Goal: Ask a question: Seek information or help from site administrators or community

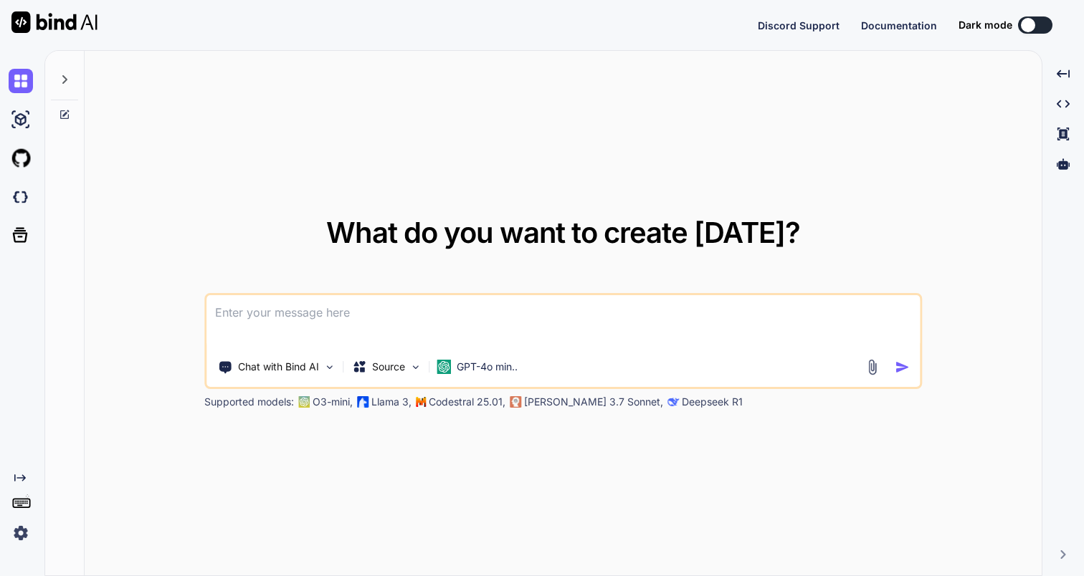
click at [376, 326] on textarea at bounding box center [562, 321] width 713 height 53
type textarea "x"
type textarea "i"
type textarea "x"
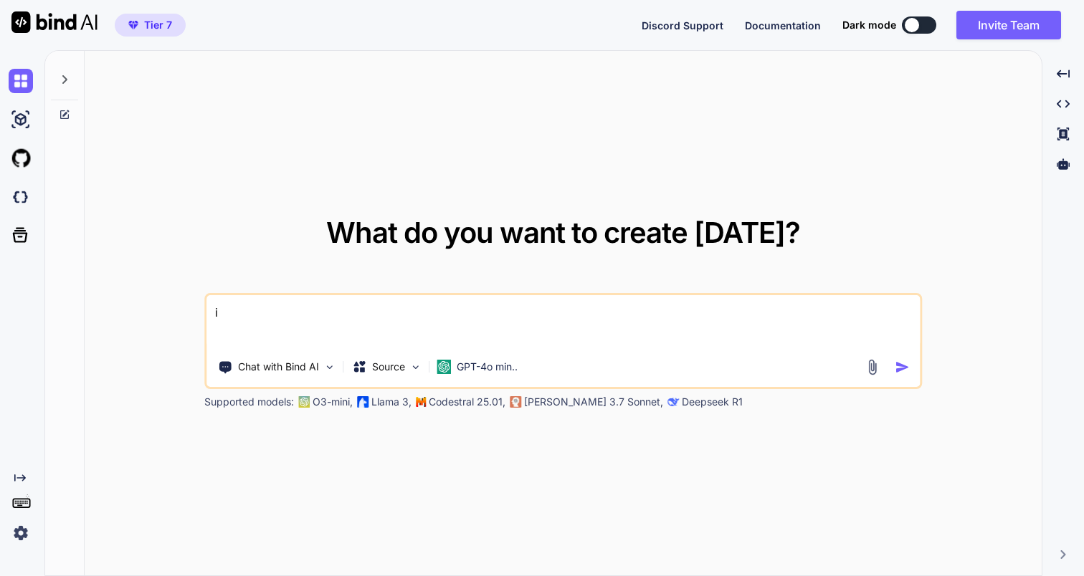
type textarea "is"
type textarea "x"
type textarea "is"
type textarea "x"
type textarea "is b"
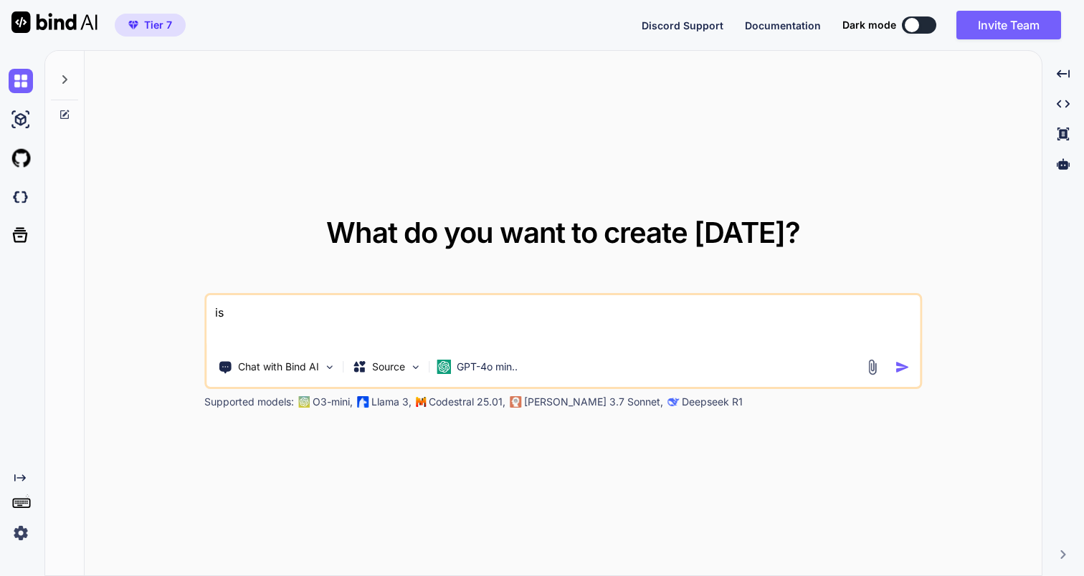
type textarea "x"
type textarea "is bi"
type textarea "x"
type textarea "is bin"
type textarea "x"
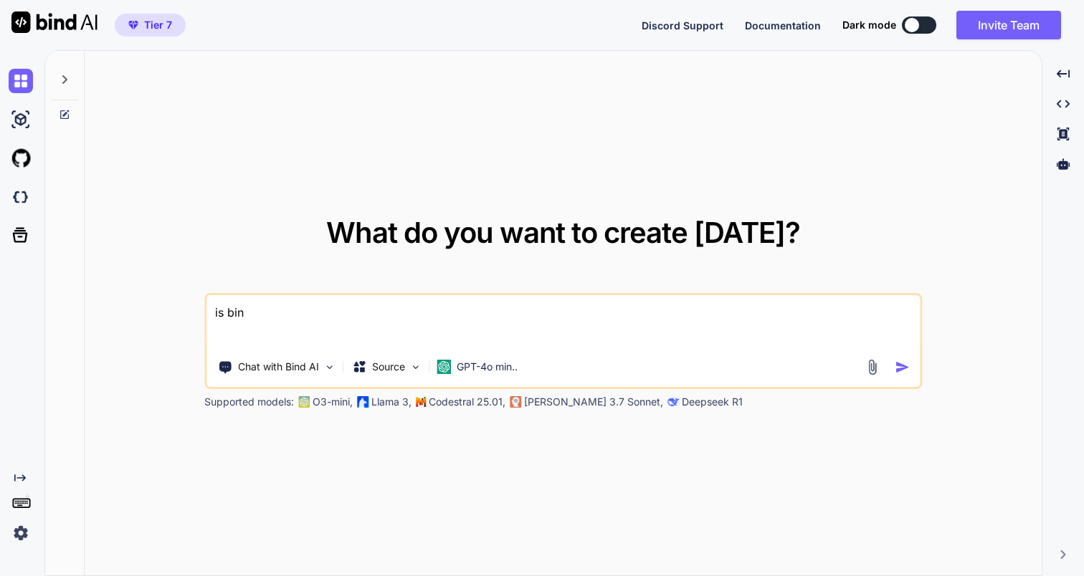
type textarea "is bind"
type textarea "x"
type textarea "is bind"
type textarea "x"
type textarea "is bind a"
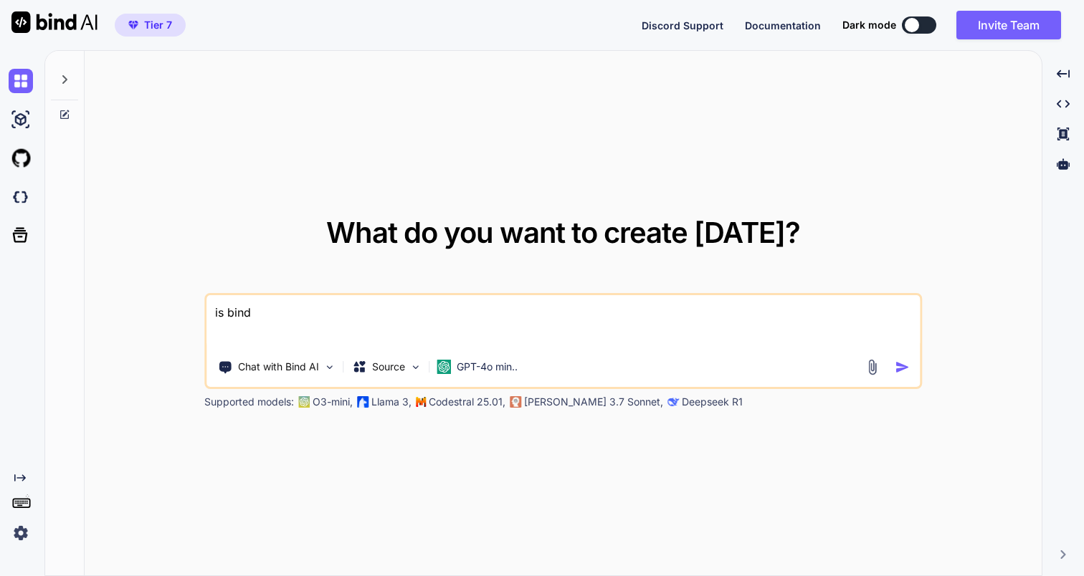
type textarea "x"
type textarea "is bind ai"
type textarea "x"
type textarea "is bind ai"
type textarea "x"
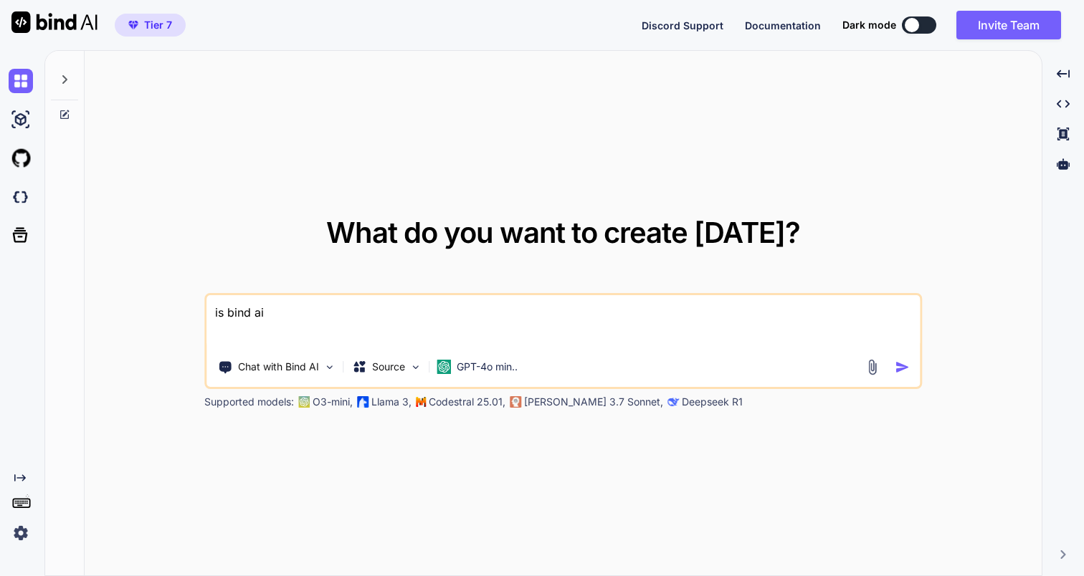
type textarea "is bind ai a"
type textarea "x"
type textarea "is bind ai ac"
type textarea "x"
type textarea "is bind ai act"
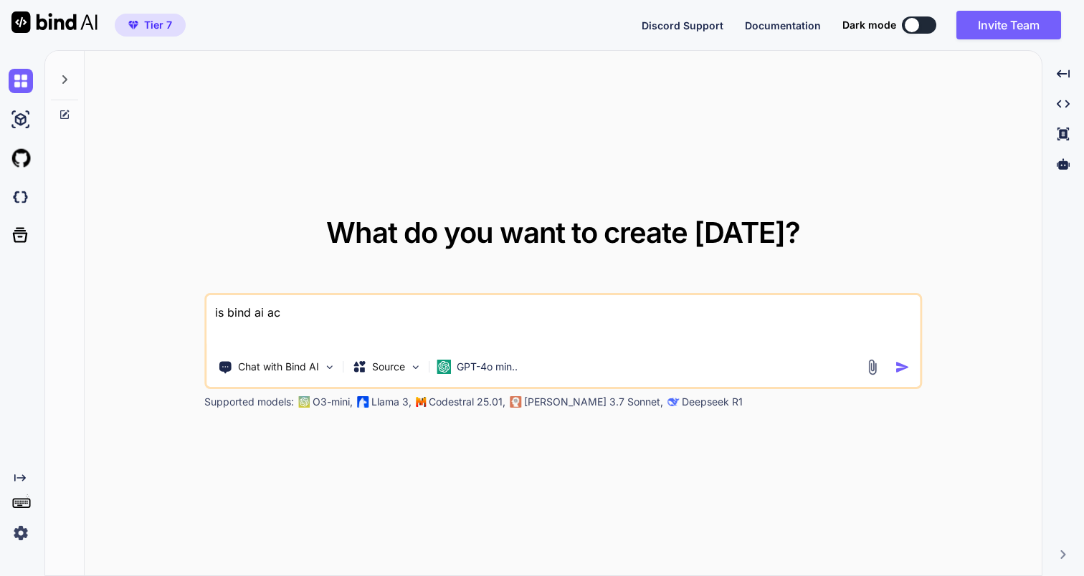
type textarea "x"
type textarea "is bind ai acti"
type textarea "x"
type textarea "is bind ai activ"
type textarea "x"
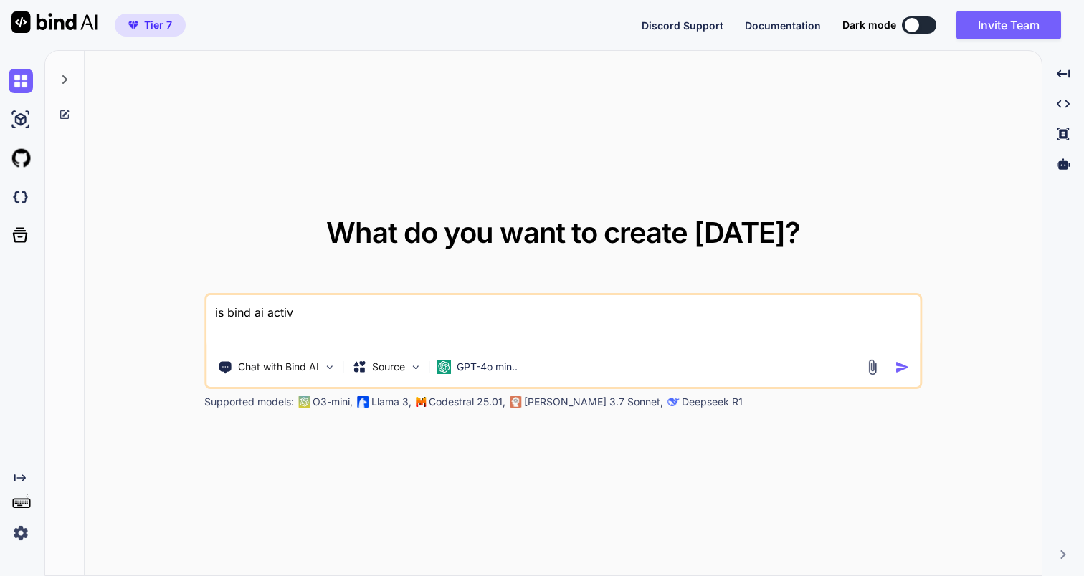
type textarea "is bind ai active"
type textarea "x"
type textarea "is bind ai active?"
type textarea "x"
type textarea "is bind ai active?="
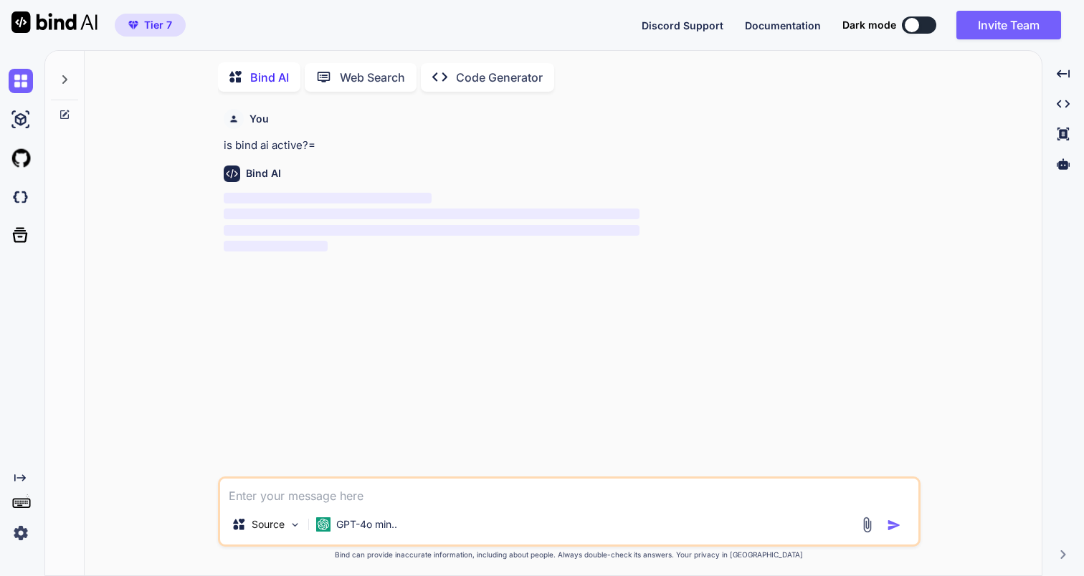
scroll to position [6, 0]
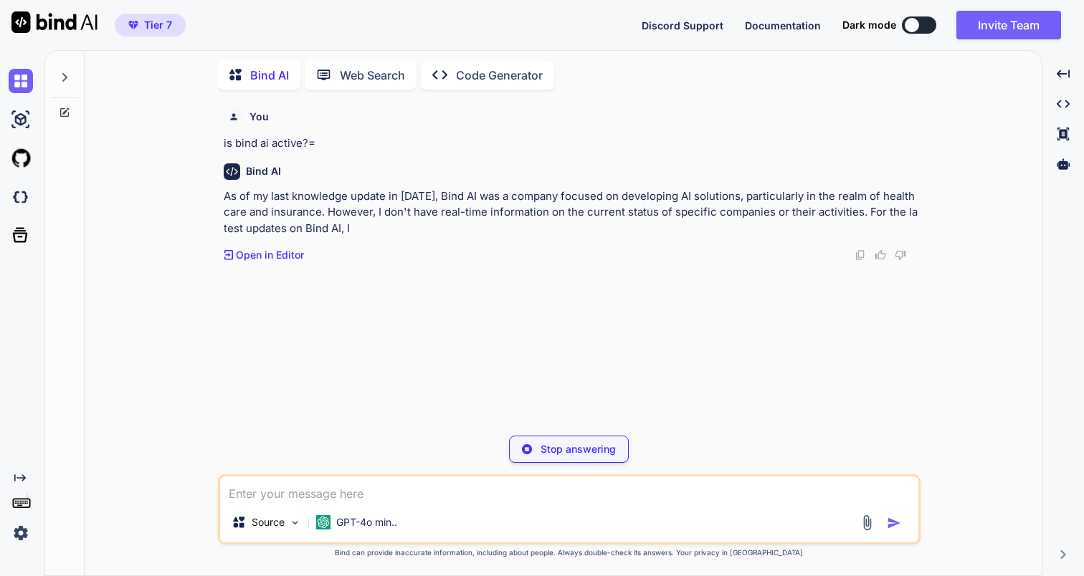
type textarea "x"
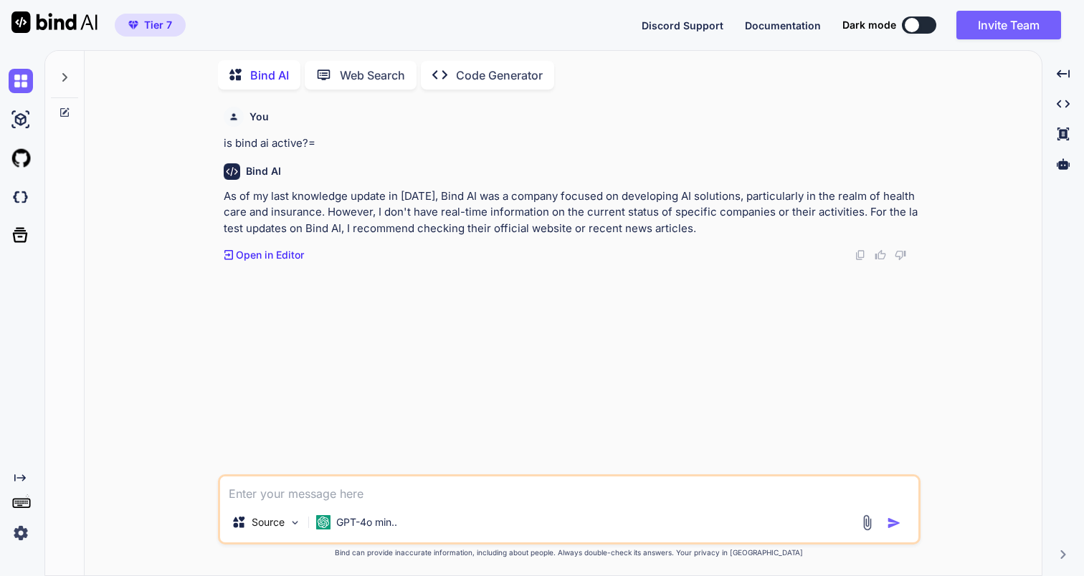
click at [645, 496] on textarea at bounding box center [569, 490] width 698 height 26
paste textarea "How to create a development environment in macOS for Node.js with the ability t…"
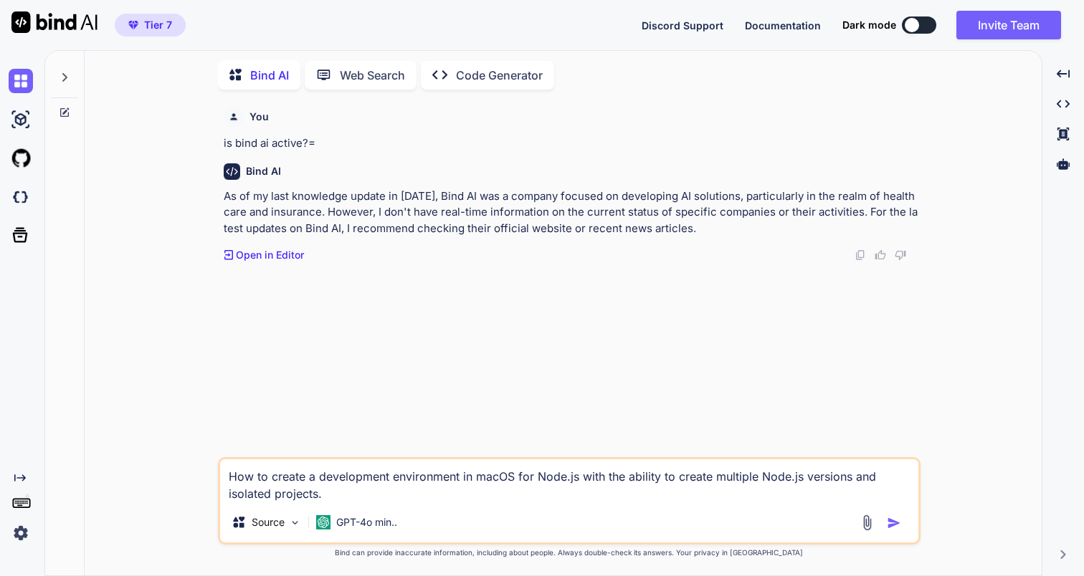
type textarea "How to create a development environment in macOS for Node.js with the ability t…"
click at [890, 525] on img "button" at bounding box center [894, 523] width 14 height 14
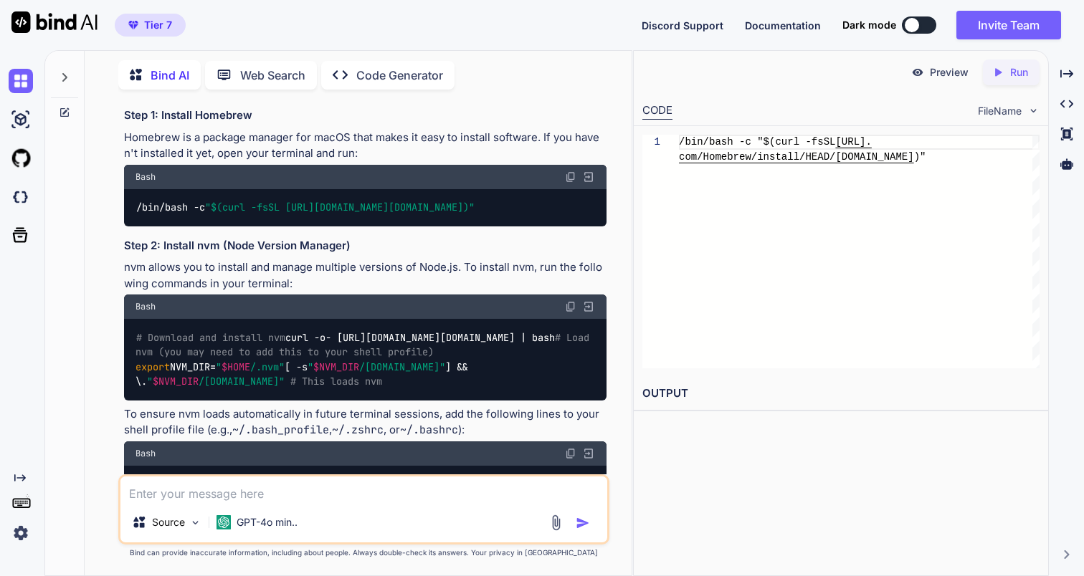
scroll to position [159, 0]
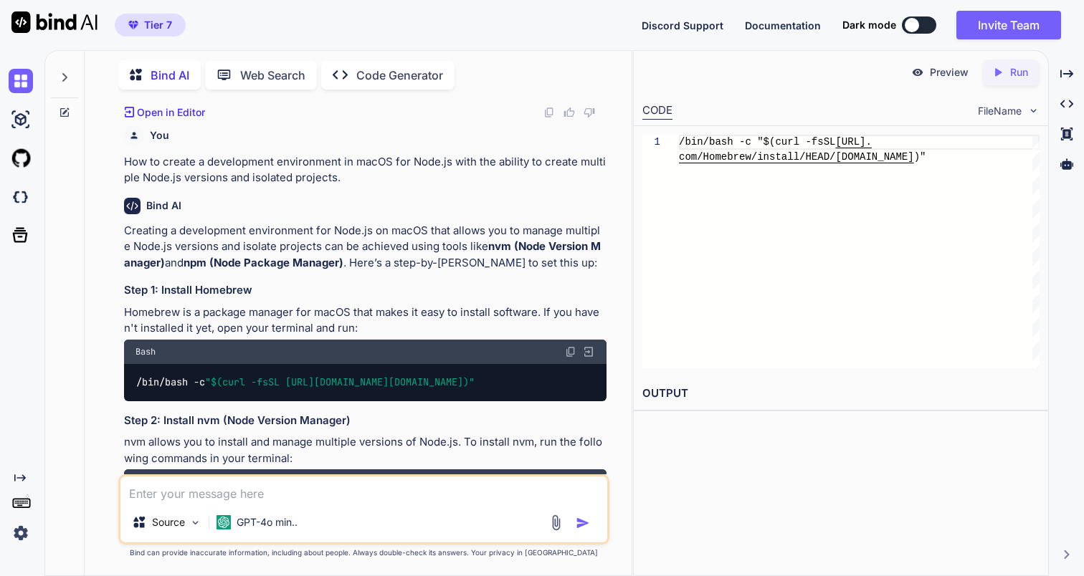
click at [256, 176] on p "How to create a development environment in macOS for Node.js with the ability t…" at bounding box center [365, 170] width 482 height 32
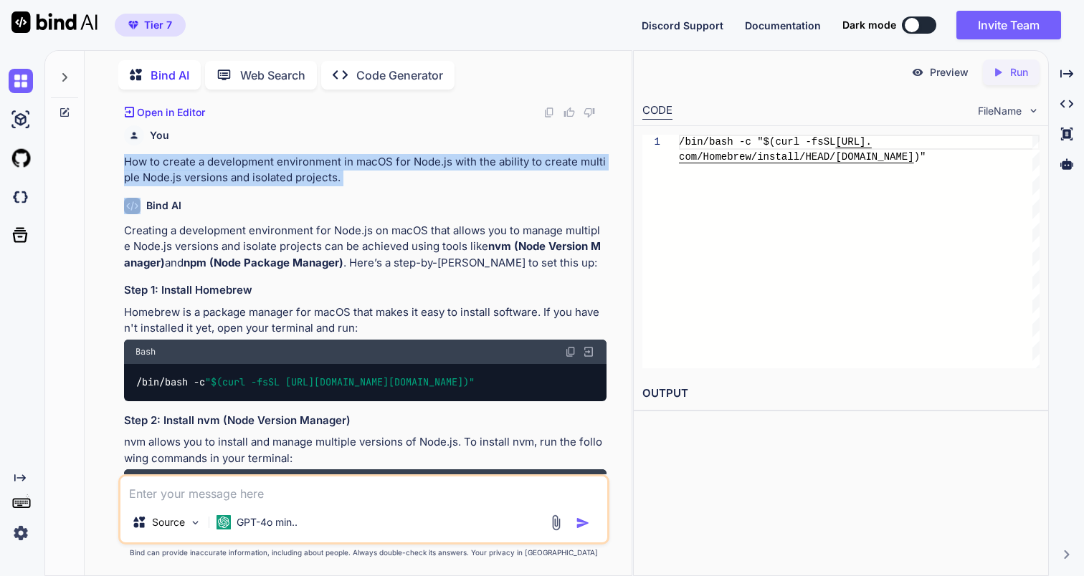
copy p "How to create a development environment in macOS for Node.js with the ability t…"
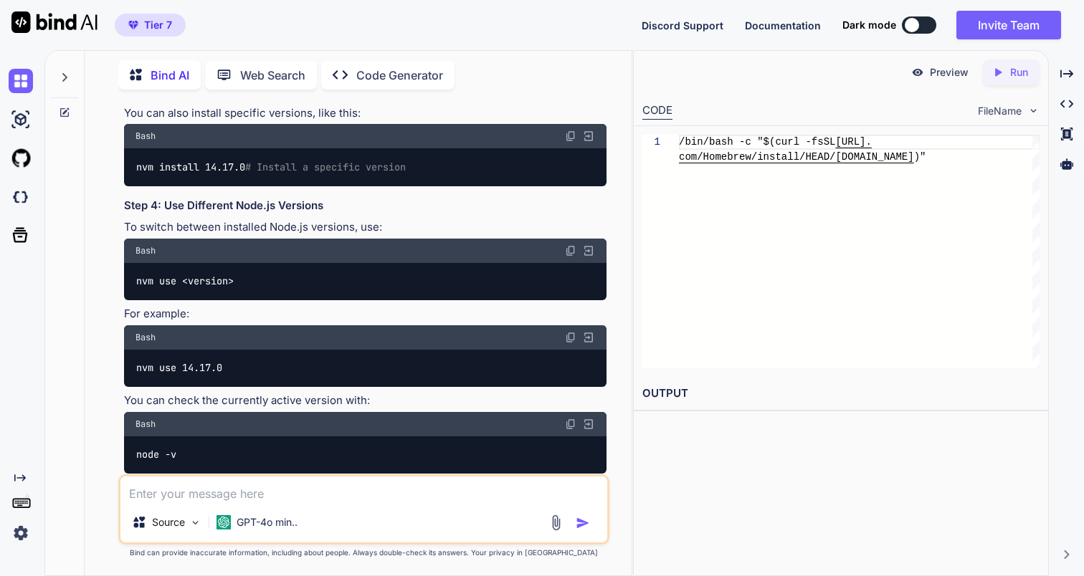
scroll to position [1639, 0]
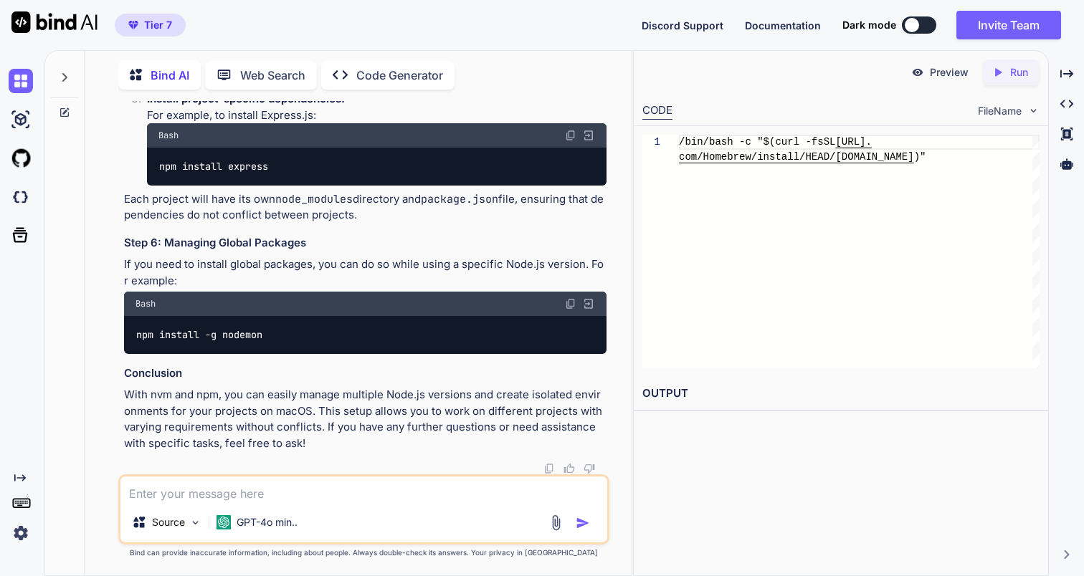
click at [311, 503] on div "Source GPT-4o min.." at bounding box center [363, 510] width 490 height 70
click at [277, 500] on textarea at bounding box center [363, 490] width 486 height 26
paste textarea "How to create a development environment in macOS for Node.js with the ability t…"
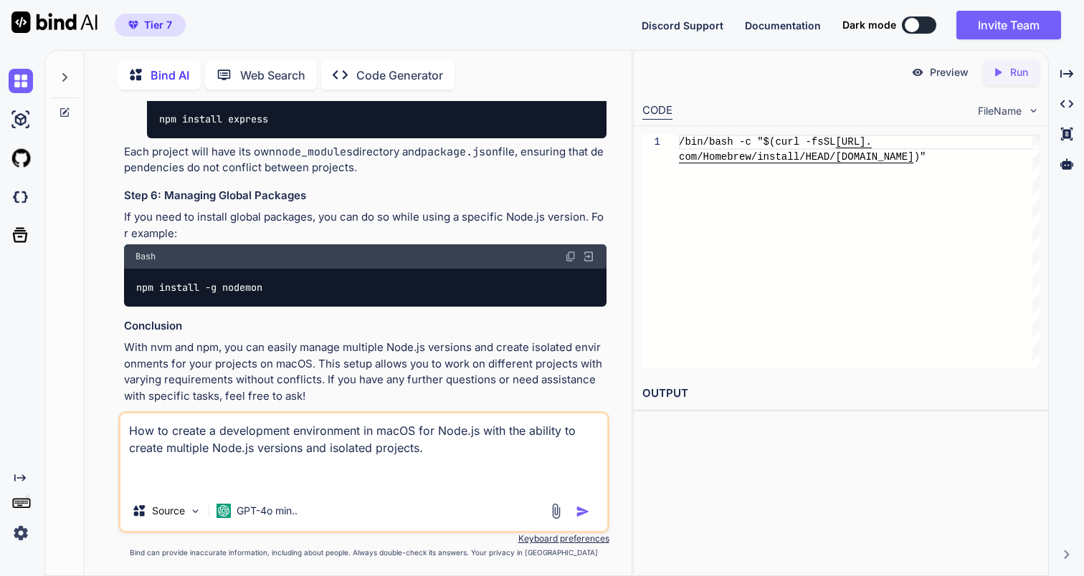
click at [446, 429] on textarea "How to create a development environment in macOS for Node.js with the ability t…" at bounding box center [363, 452] width 486 height 77
click at [477, 433] on textarea "How to create a development environment in macOS for Node.js with the ability t…" at bounding box center [363, 452] width 486 height 77
click at [437, 432] on textarea "How to create a development environment in macOS for Python with the ability to…" at bounding box center [363, 452] width 486 height 77
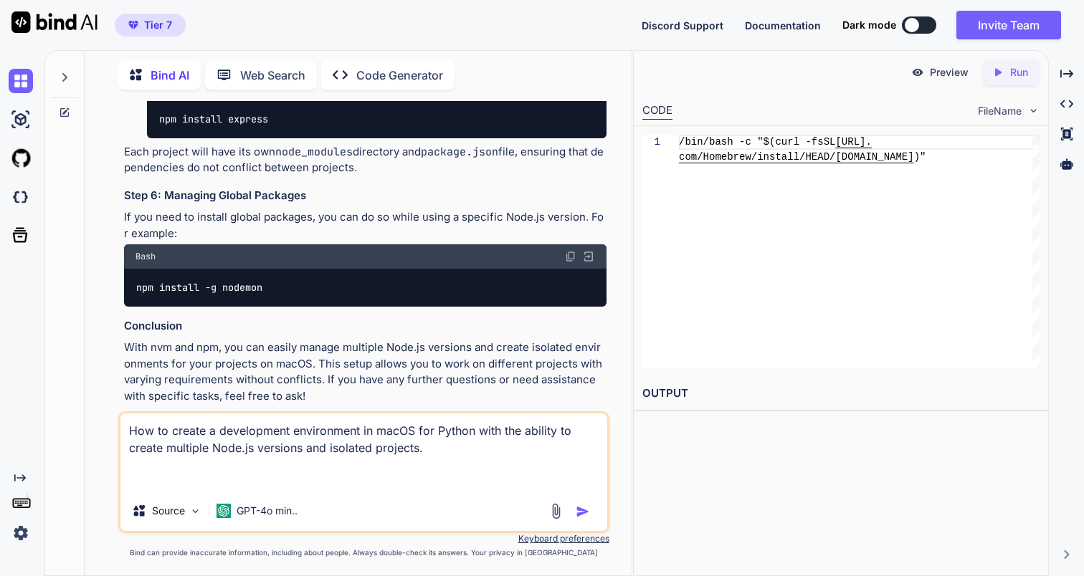
drag, startPoint x: 255, startPoint y: 451, endPoint x: 214, endPoint y: 450, distance: 40.9
click at [214, 450] on textarea "How to create a development environment in macOS for Python with the ability to…" at bounding box center [363, 452] width 486 height 77
paste textarea "Python"
click at [148, 453] on textarea "How to create a development environment in macOS for Python with the ability to…" at bounding box center [363, 452] width 486 height 77
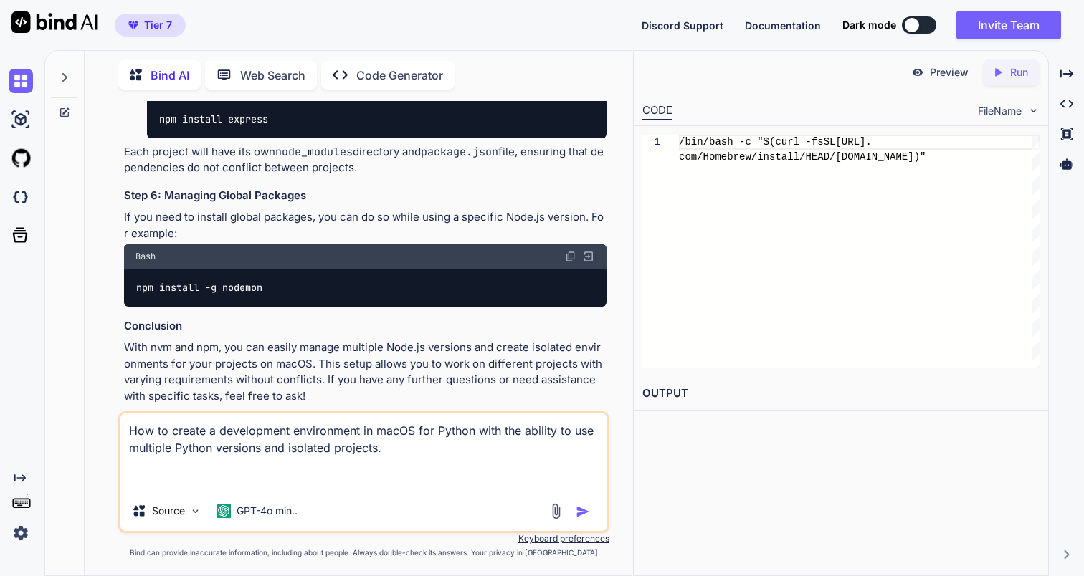
click at [400, 445] on textarea "How to create a development environment in macOS for Python with the ability to…" at bounding box center [363, 452] width 486 height 77
type textarea "How to create a development environment in macOS for Python with the ability to…"
click at [583, 511] on img "button" at bounding box center [583, 512] width 14 height 14
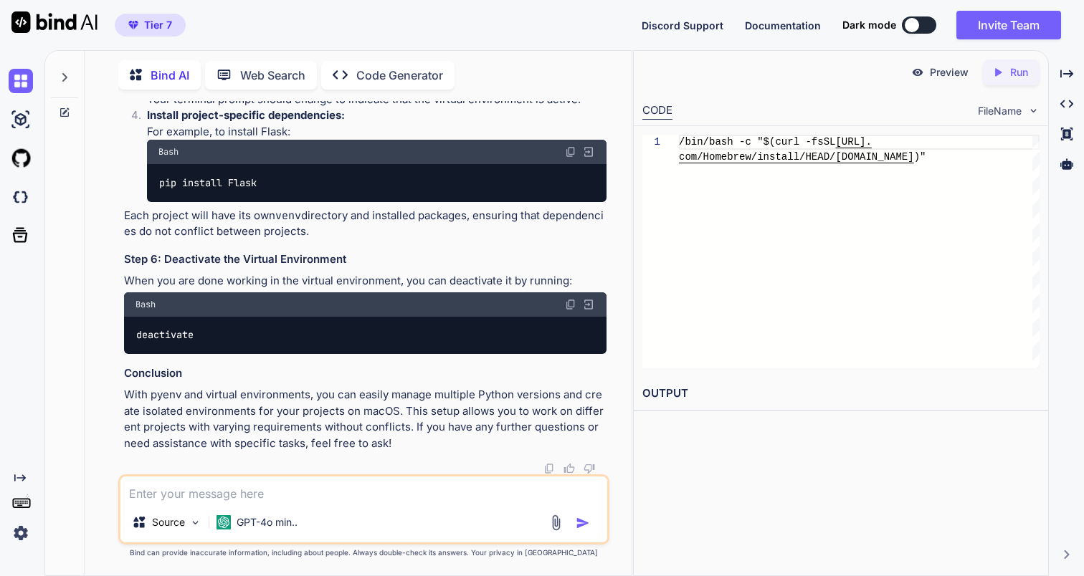
scroll to position [3684, 0]
click at [389, 502] on textarea at bounding box center [363, 490] width 486 height 26
click at [338, 492] on textarea at bounding box center [363, 490] width 486 height 26
paste textarea "Python"
type textarea "Python"
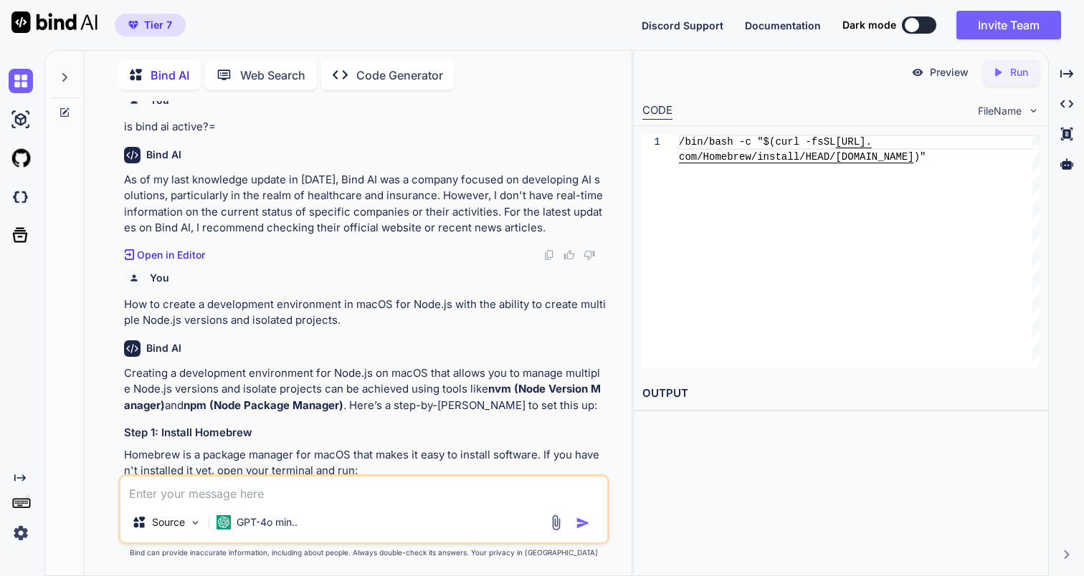
scroll to position [16, 0]
click at [313, 317] on p "How to create a development environment in macOS for Node.js with the ability t…" at bounding box center [365, 314] width 482 height 32
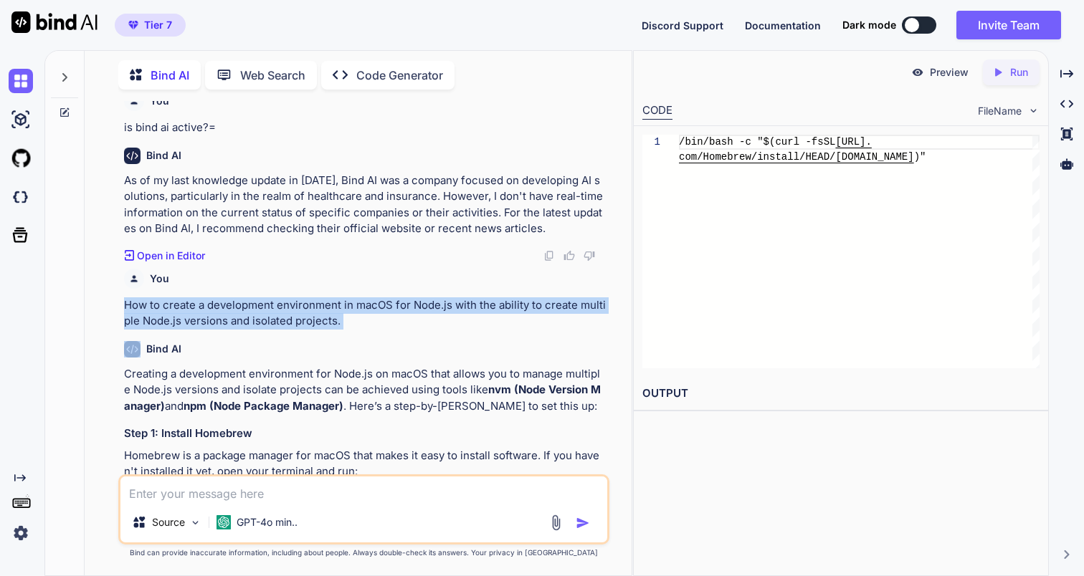
copy p "How to create a development environment in macOS for Node.js with the ability t…"
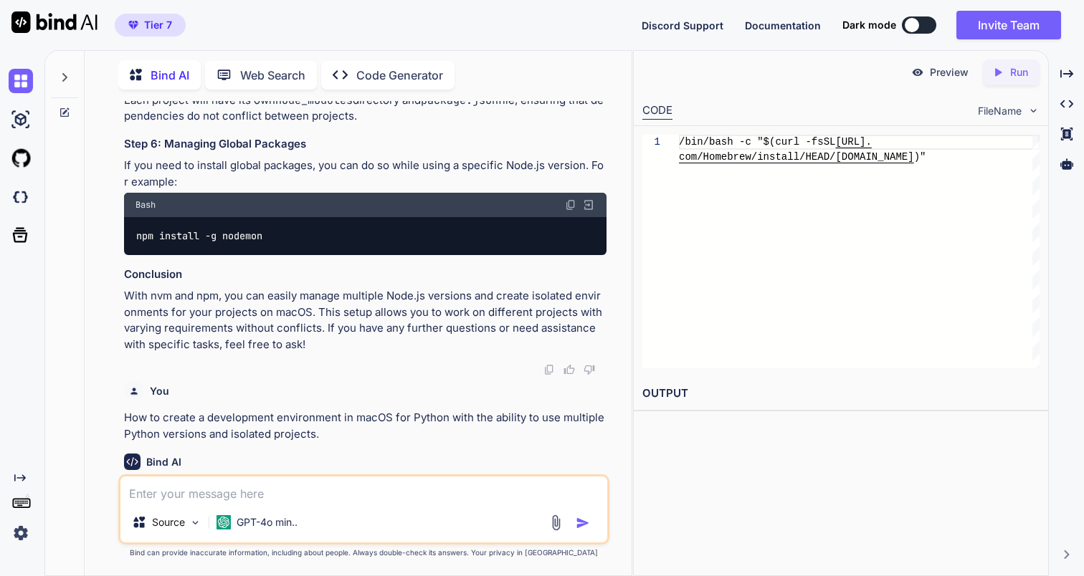
scroll to position [1806, 0]
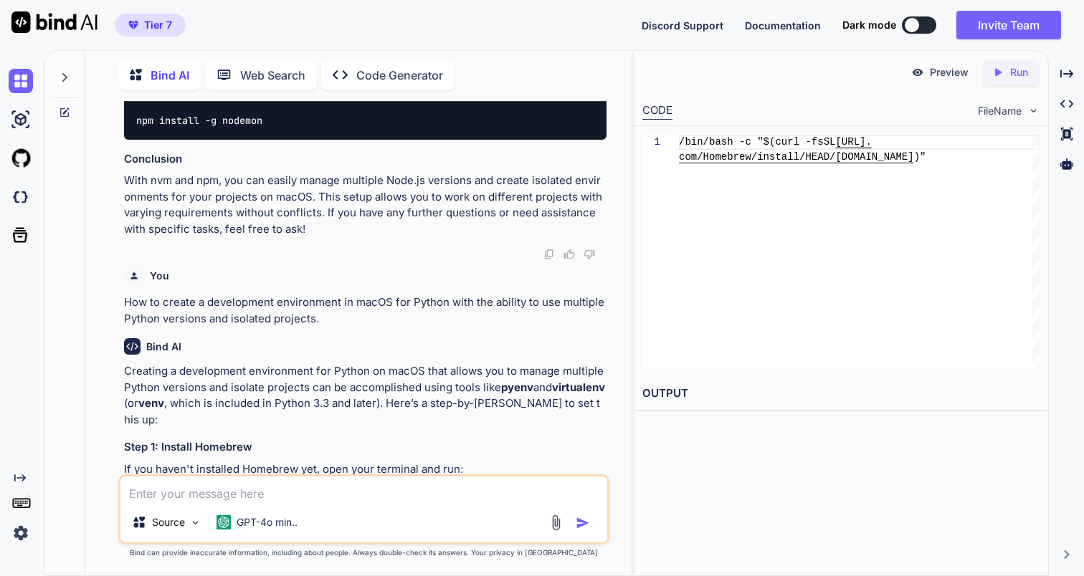
click at [280, 503] on div "Source GPT-4o min.." at bounding box center [363, 510] width 490 height 70
click at [252, 495] on textarea at bounding box center [363, 490] width 486 height 26
paste textarea "How to create a development environment in macOS for Node.js with the ability t…"
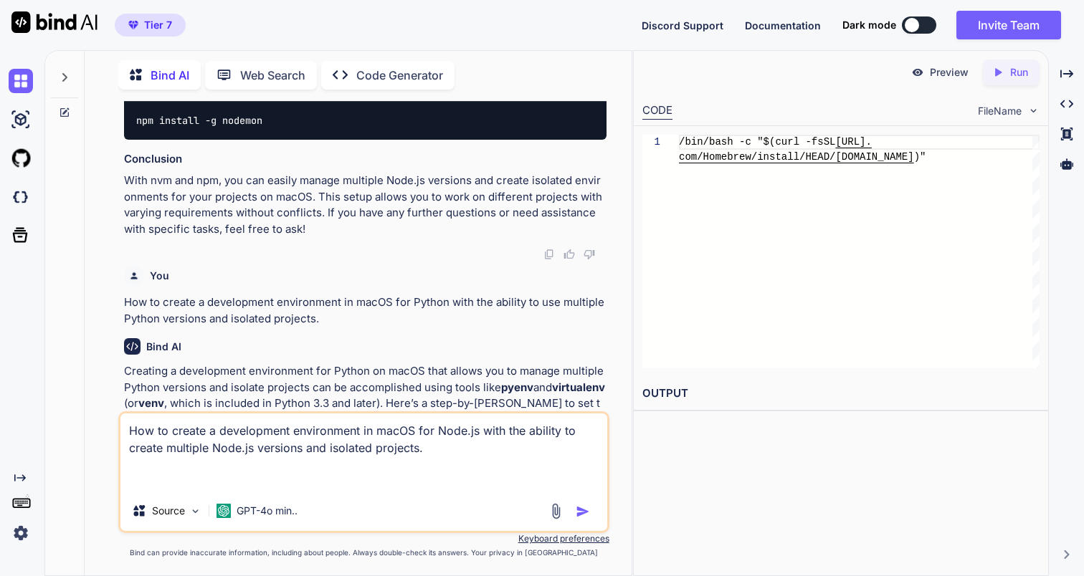
click at [443, 431] on textarea "How to create a development environment in macOS for Node.js with the ability t…" at bounding box center [363, 452] width 486 height 77
drag, startPoint x: 476, startPoint y: 432, endPoint x: 439, endPoint y: 429, distance: 37.3
click at [439, 429] on textarea "How to create a development environment in macOS for Node.js with the ability t…" at bounding box center [363, 452] width 486 height 77
drag, startPoint x: 217, startPoint y: 449, endPoint x: 176, endPoint y: 450, distance: 40.9
click at [176, 450] on textarea "How to create a development environment in [GEOGRAPHIC_DATA] for Java with the …" at bounding box center [363, 452] width 486 height 77
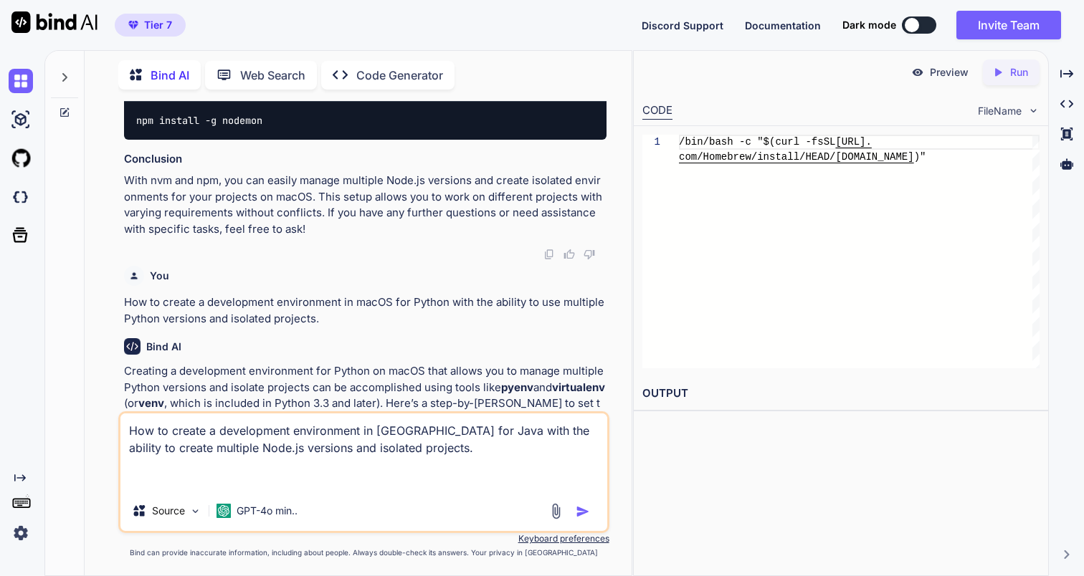
click at [579, 432] on textarea "How to create a development environment in [GEOGRAPHIC_DATA] for Java with the …" at bounding box center [363, 452] width 486 height 77
click at [153, 445] on textarea "How to create a development environment in [GEOGRAPHIC_DATA] for Java with the …" at bounding box center [363, 452] width 486 height 77
drag, startPoint x: 219, startPoint y: 450, endPoint x: 179, endPoint y: 451, distance: 39.4
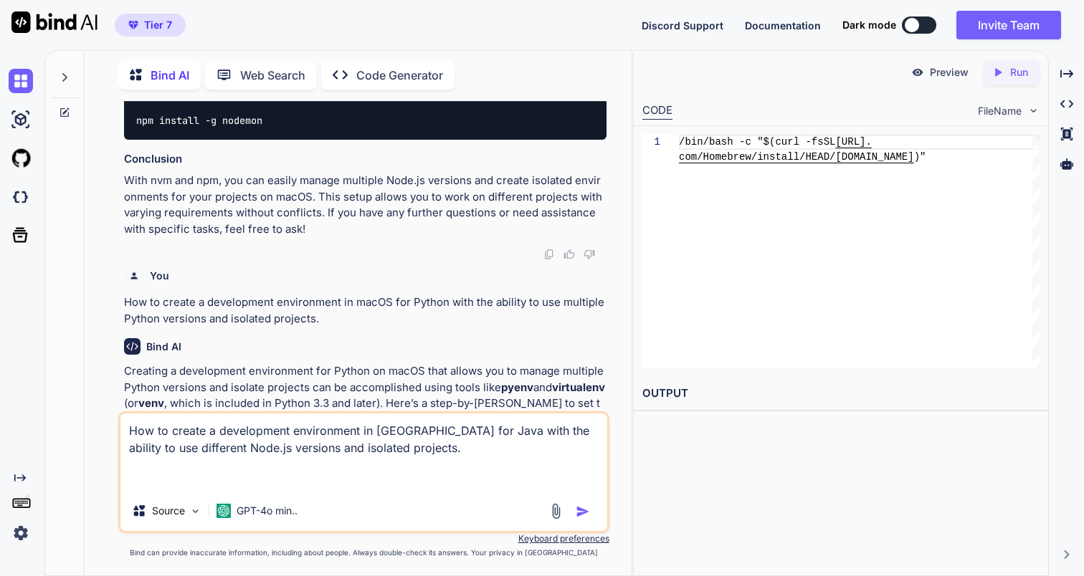
click at [179, 451] on textarea "How to create a development environment in [GEOGRAPHIC_DATA] for Java with the …" at bounding box center [363, 452] width 486 height 77
type textarea "How to create a development environment in [GEOGRAPHIC_DATA] for Java with the …"
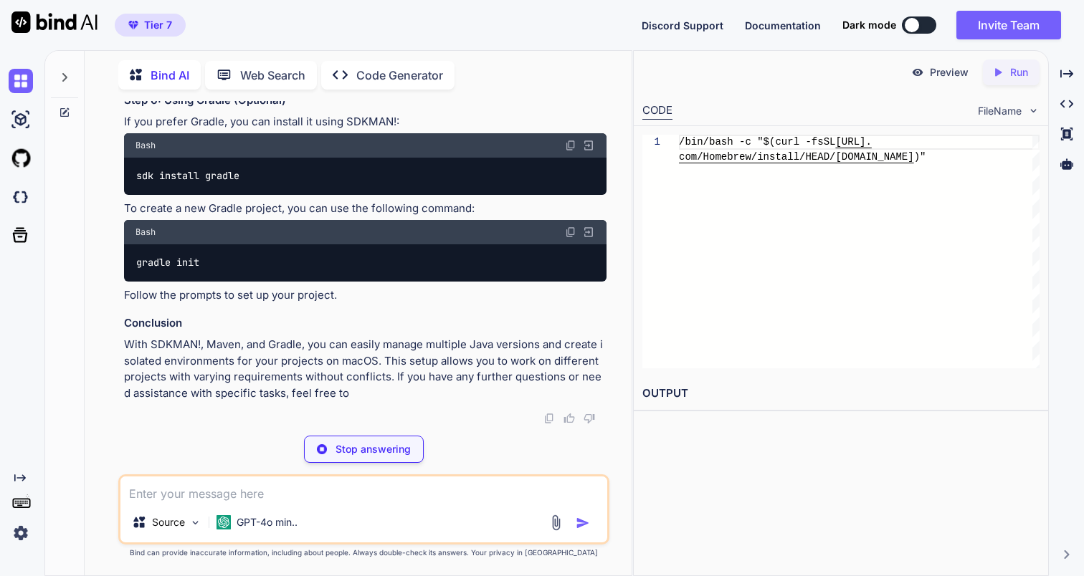
scroll to position [5679, 0]
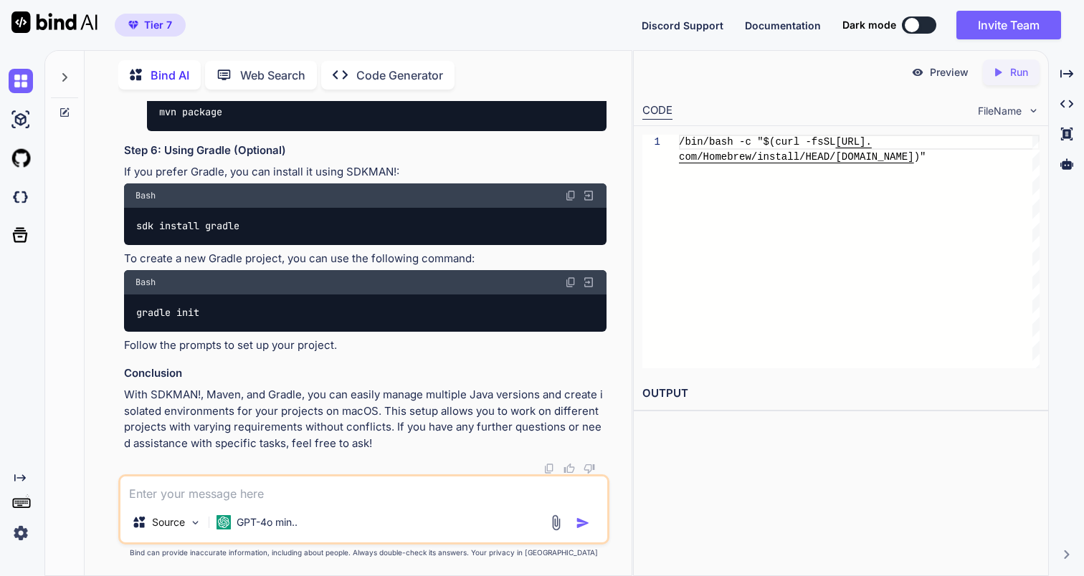
click at [350, 388] on p "With SDKMAN!, Maven, and Gradle, you can easily manage multiple Java versions a…" at bounding box center [365, 419] width 482 height 65
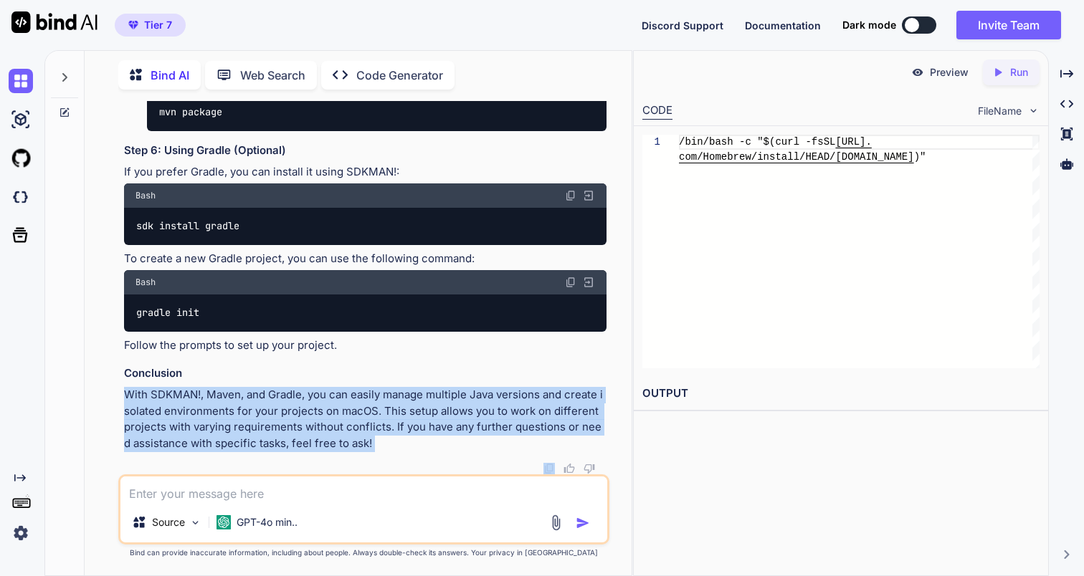
click at [392, 437] on p "With SDKMAN!, Maven, and Gradle, you can easily manage multiple Java versions a…" at bounding box center [365, 419] width 482 height 65
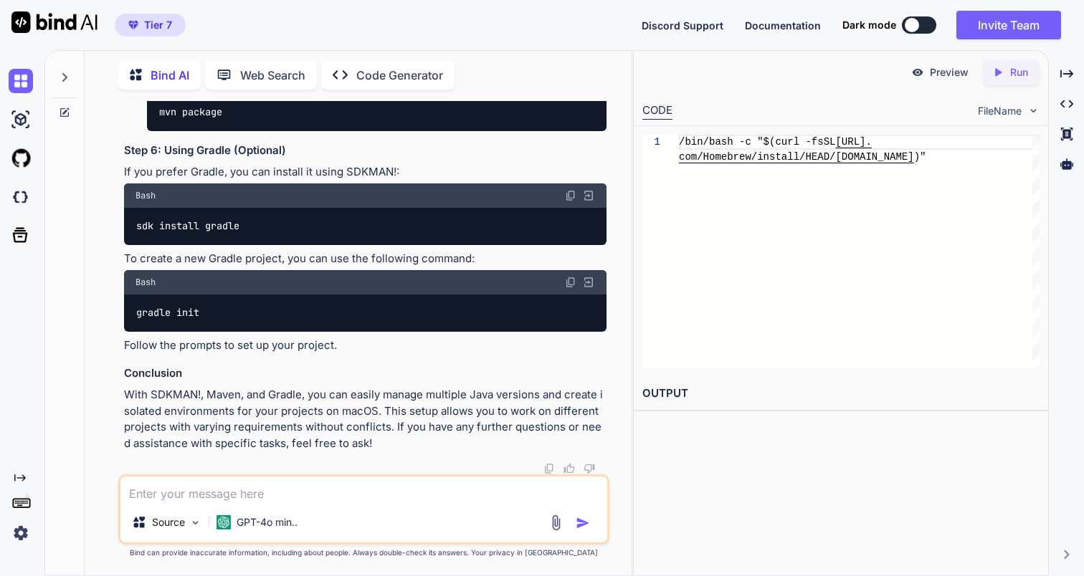
click at [392, 437] on p "With SDKMAN!, Maven, and Gradle, you can easily manage multiple Java versions a…" at bounding box center [365, 419] width 482 height 65
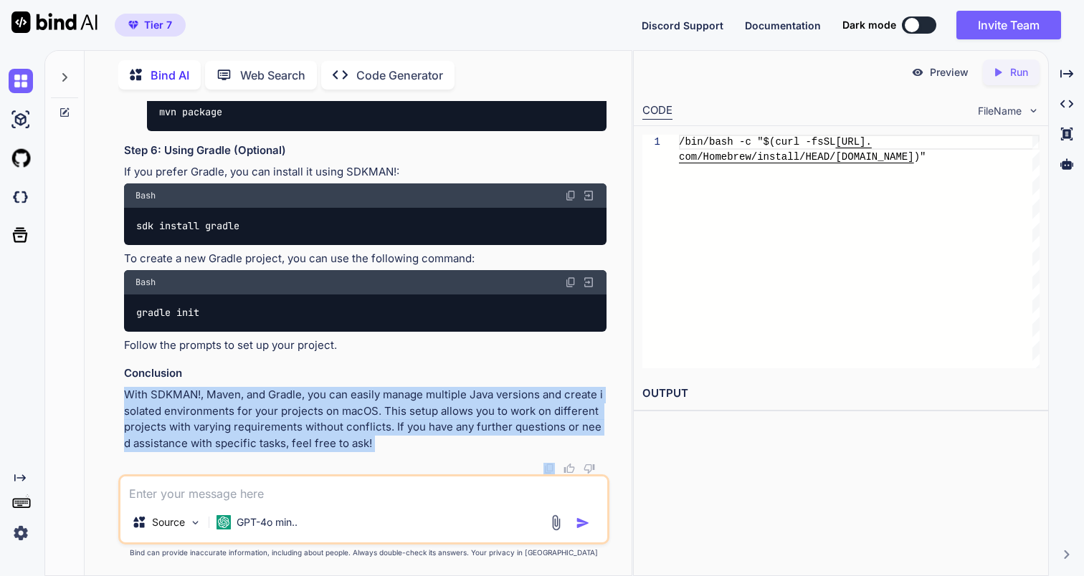
click at [392, 437] on p "With SDKMAN!, Maven, and Gradle, you can easily manage multiple Java versions a…" at bounding box center [365, 419] width 482 height 65
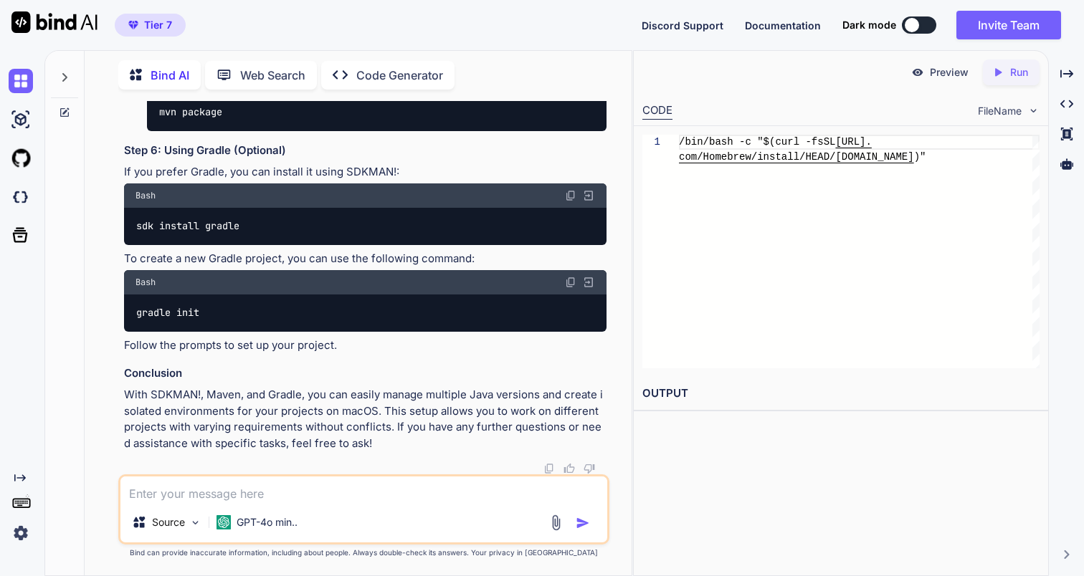
click at [392, 437] on p "With SDKMAN!, Maven, and Gradle, you can easily manage multiple Java versions a…" at bounding box center [365, 419] width 482 height 65
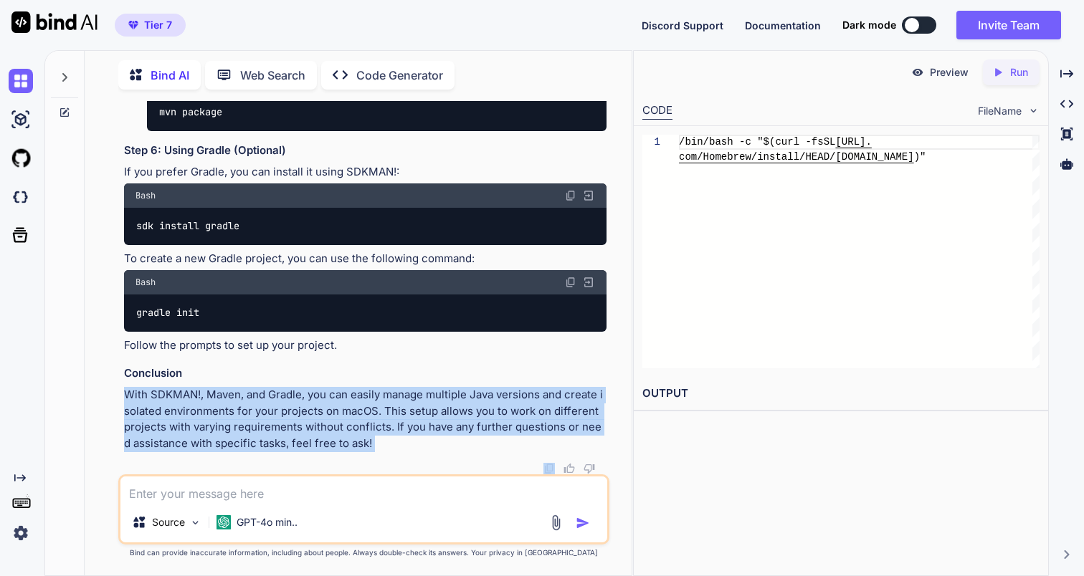
click at [283, 483] on textarea at bounding box center [363, 490] width 486 height 26
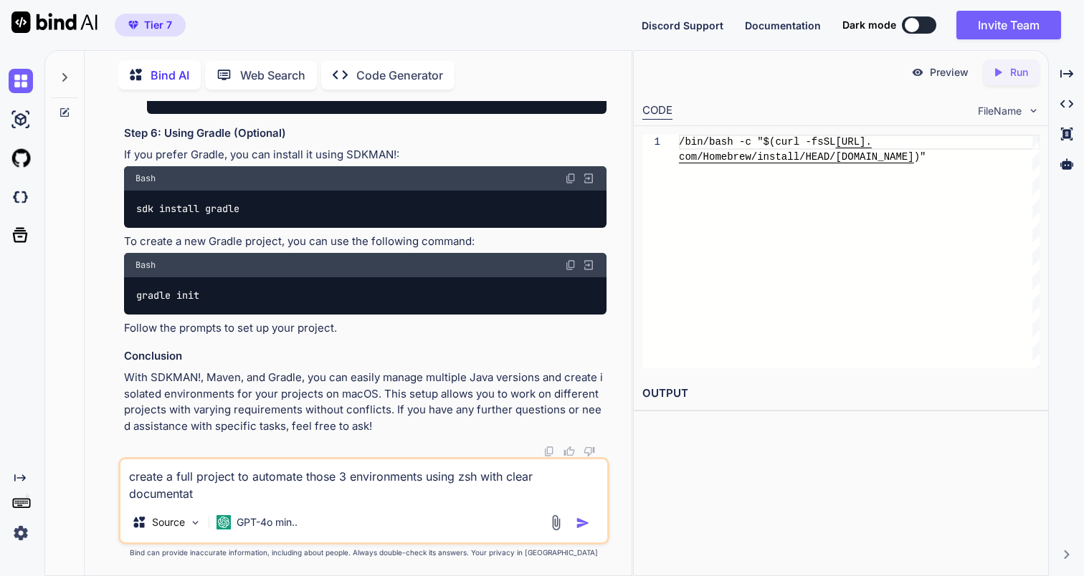
scroll to position [5680, 0]
type textarea "create a full project to automate those 3 environments using zsh with clear doc…"
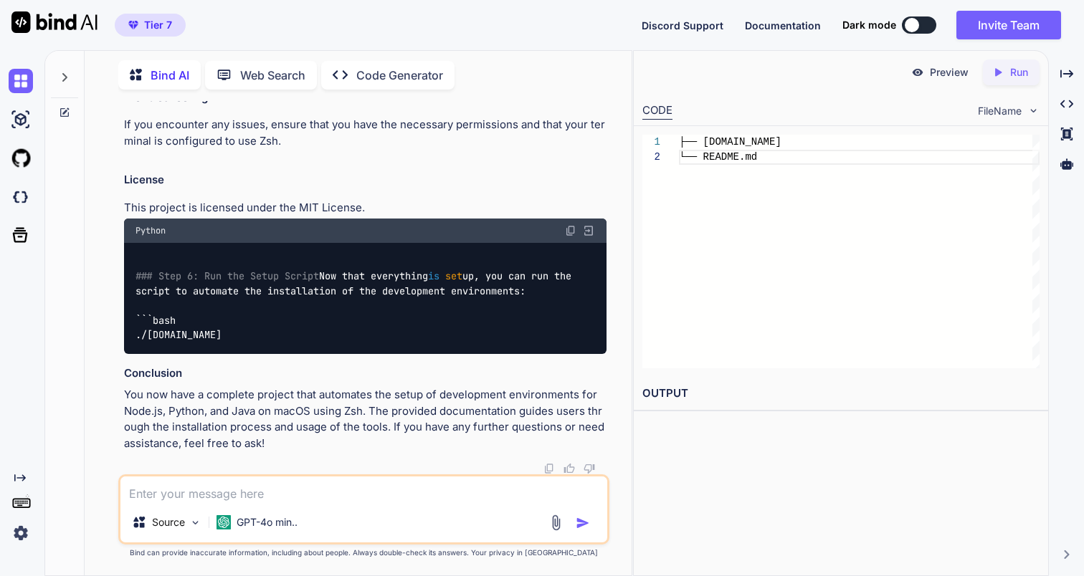
scroll to position [8292, 0]
click at [209, 494] on textarea at bounding box center [363, 490] width 486 height 26
type textarea "a"
click at [261, 496] on textarea at bounding box center [363, 490] width 486 height 26
type textarea "move the versions in the tops of the script to simplify the usage"
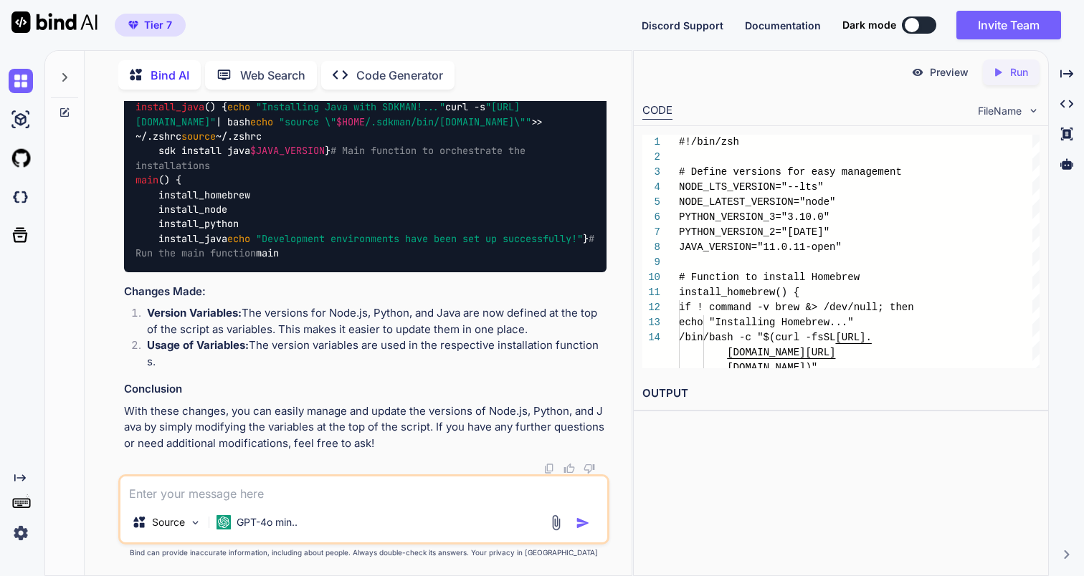
scroll to position [8737, 0]
drag, startPoint x: 181, startPoint y: 258, endPoint x: 318, endPoint y: 318, distance: 149.3
click at [318, 272] on div "#!/bin/zsh # Define versions for easy management NODE_LTS_VERSION= "--lts" NODE…" at bounding box center [365, 5] width 482 height 535
click at [186, 261] on code "#!/bin/zsh # Define versions for easy management NODE_LTS_VERSION= "--lts" NODE…" at bounding box center [368, 5] width 465 height 512
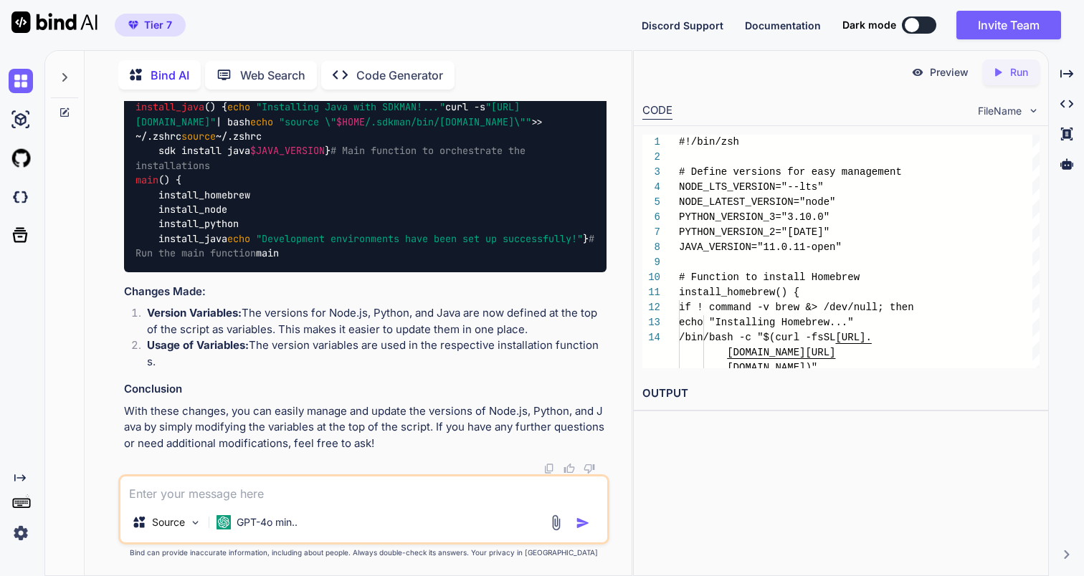
click at [186, 261] on code "#!/bin/zsh # Define versions for easy management NODE_LTS_VERSION= "--lts" NODE…" at bounding box center [368, 5] width 465 height 512
drag, startPoint x: 201, startPoint y: 267, endPoint x: 337, endPoint y: 336, distance: 152.6
click at [337, 272] on div "#!/bin/zsh # Define versions for easy management NODE_LTS_VERSION= "--lts" NODE…" at bounding box center [365, 5] width 482 height 535
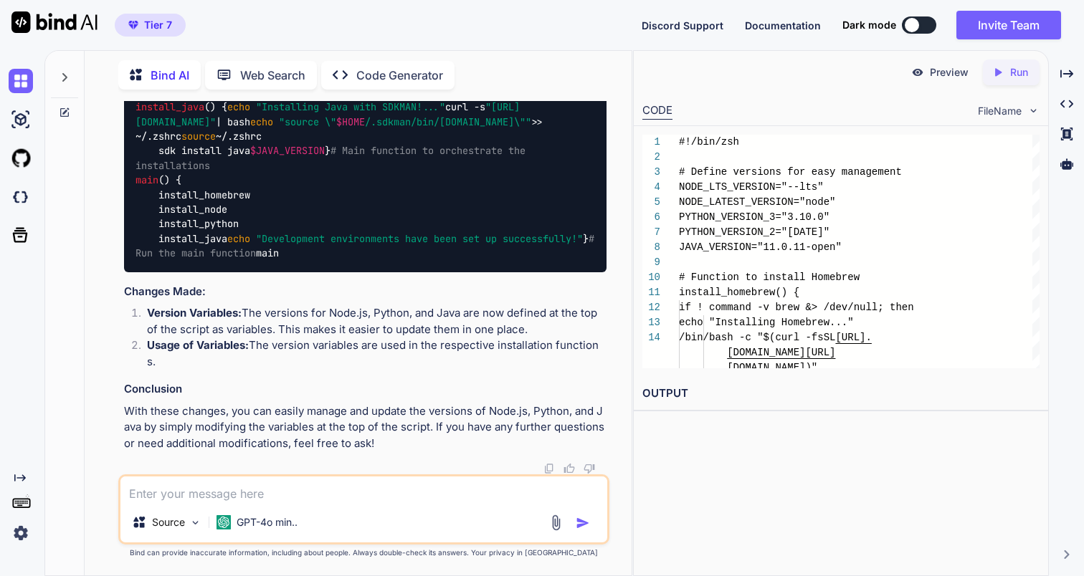
click at [337, 272] on div "#!/bin/zsh # Define versions for easy management NODE_LTS_VERSION= "--lts" NODE…" at bounding box center [365, 5] width 482 height 535
click at [376, 493] on textarea at bounding box center [363, 490] width 486 height 26
click at [437, 495] on textarea "add a validation process in order ton validate pre instalations an pre requesit…" at bounding box center [363, 490] width 486 height 26
click at [424, 493] on textarea "add a validation process in order ton validate pre instalations an pre requesit…" at bounding box center [363, 490] width 486 height 26
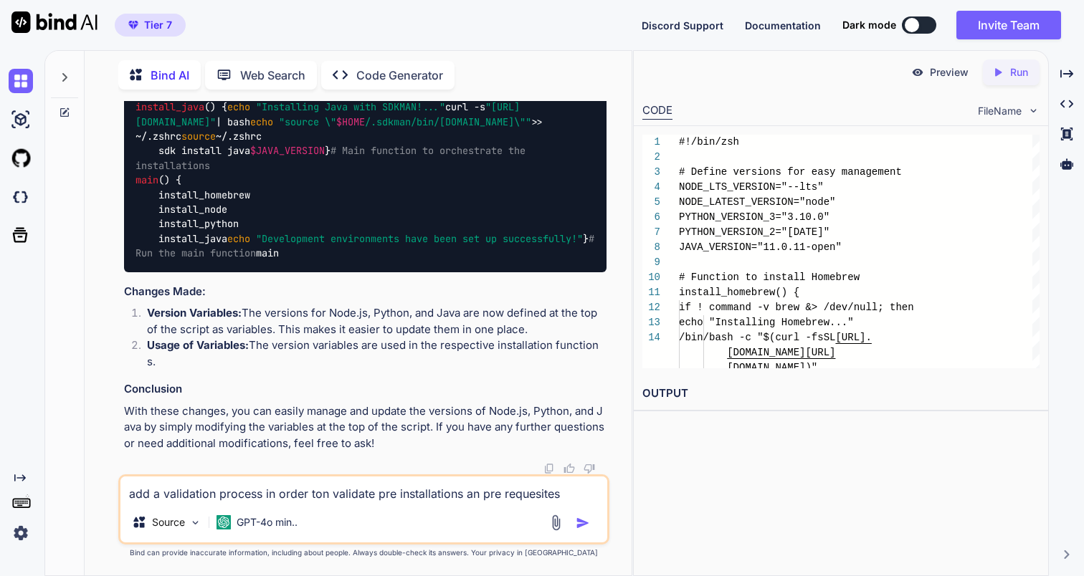
click at [526, 496] on textarea "add a validation process in order ton validate pre installations an pre requesi…" at bounding box center [363, 490] width 486 height 26
click at [520, 495] on textarea "add a validation process in order ton validate pre installations an pre requesi" at bounding box center [363, 490] width 486 height 26
paste textarea "prerequisite"
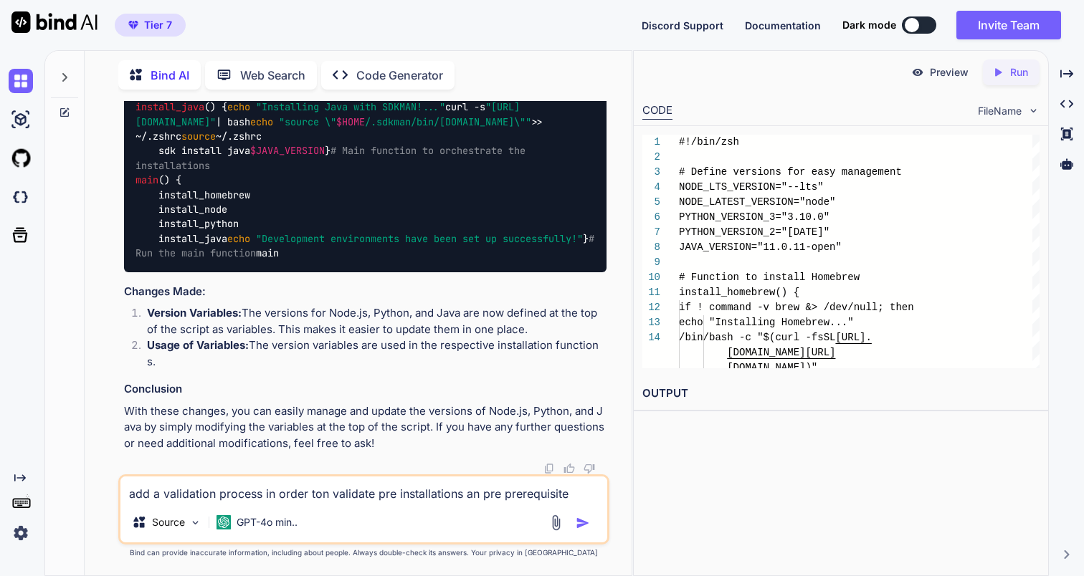
type textarea "add a validation process in order ton validate pre installations an pre prerequ…"
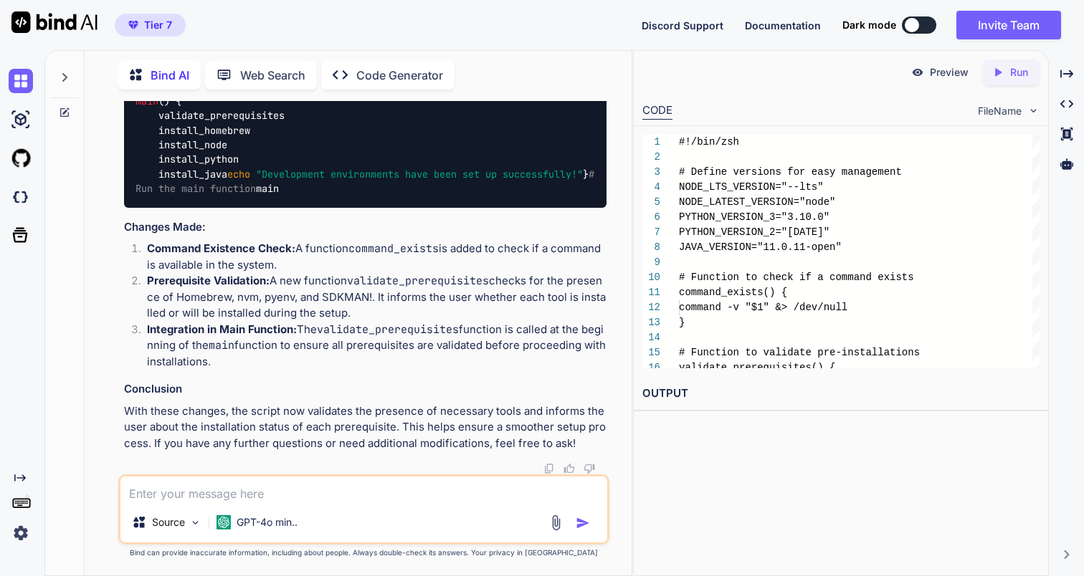
scroll to position [10143, 0]
drag, startPoint x: 214, startPoint y: 174, endPoint x: 411, endPoint y: 296, distance: 231.8
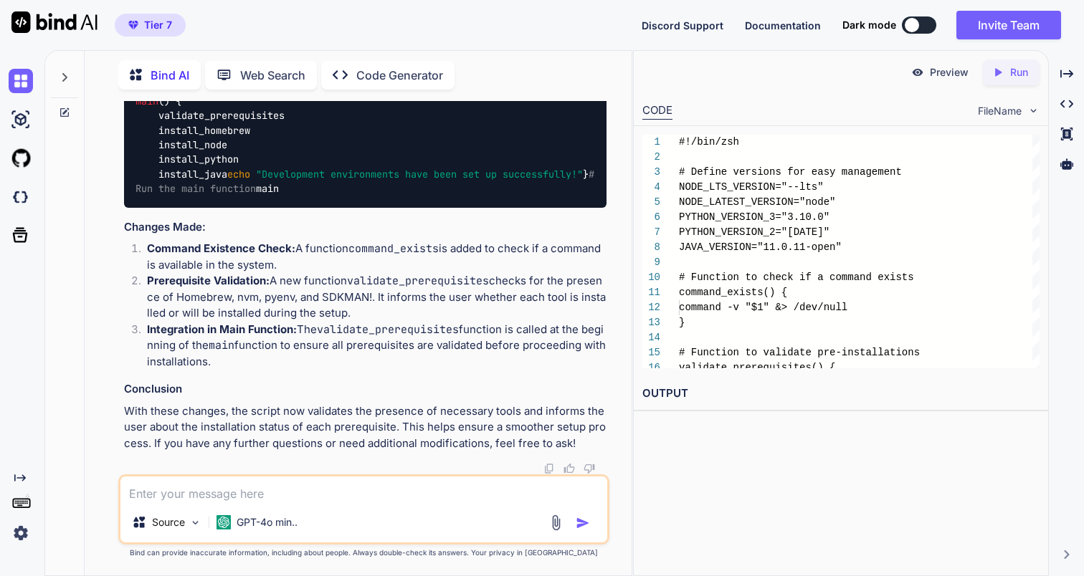
drag, startPoint x: 238, startPoint y: 258, endPoint x: 426, endPoint y: 365, distance: 216.1
drag, startPoint x: 257, startPoint y: 305, endPoint x: 366, endPoint y: 339, distance: 113.6
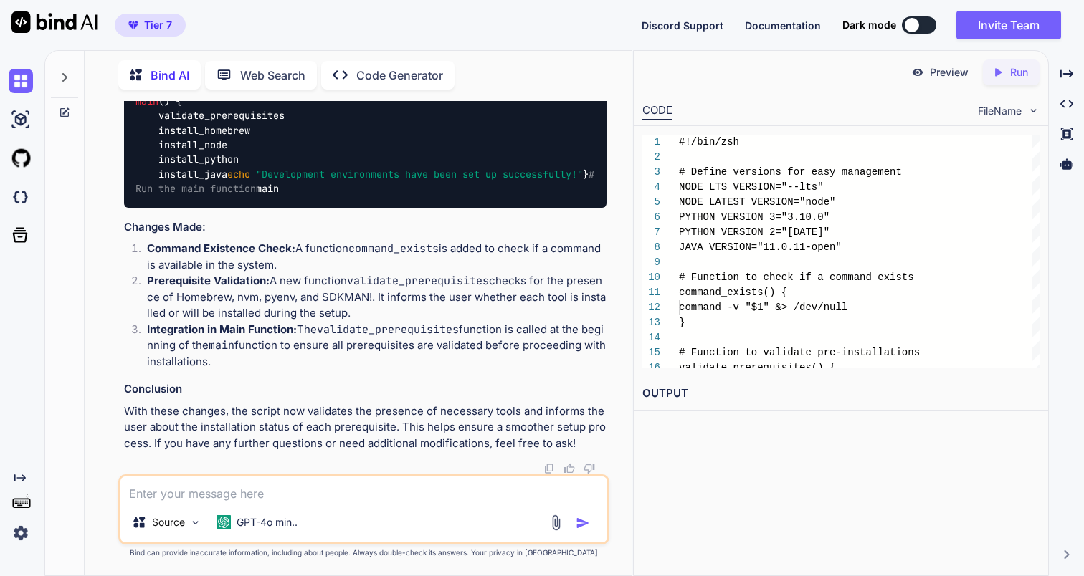
drag, startPoint x: 220, startPoint y: 285, endPoint x: 406, endPoint y: 382, distance: 209.4
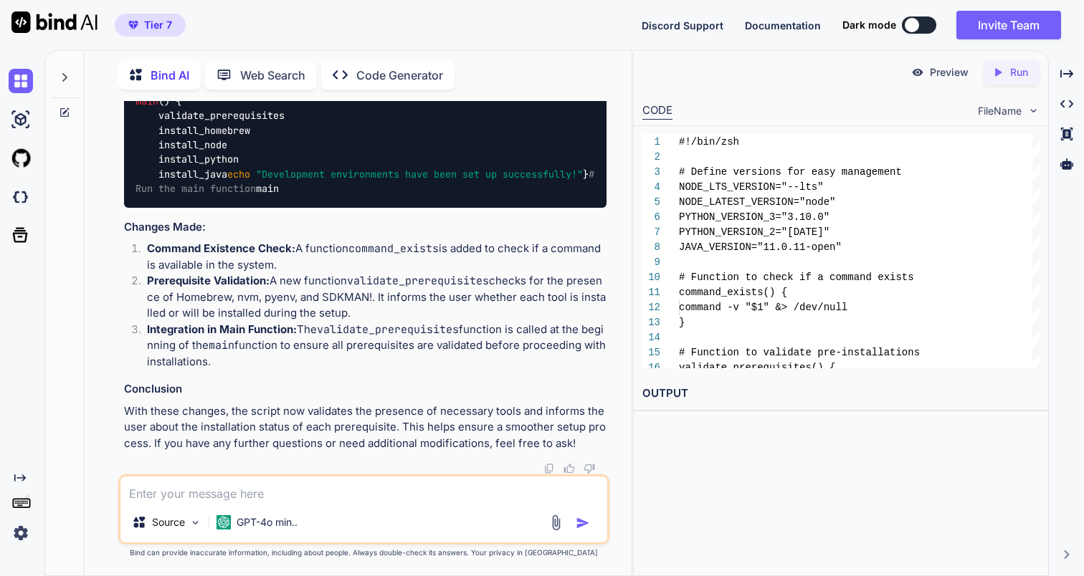
scroll to position [10764, 0]
click at [235, 498] on textarea at bounding box center [363, 490] width 486 height 26
click at [272, 492] on textarea "add modifications to [PERSON_NAME] or disable" at bounding box center [363, 490] width 486 height 26
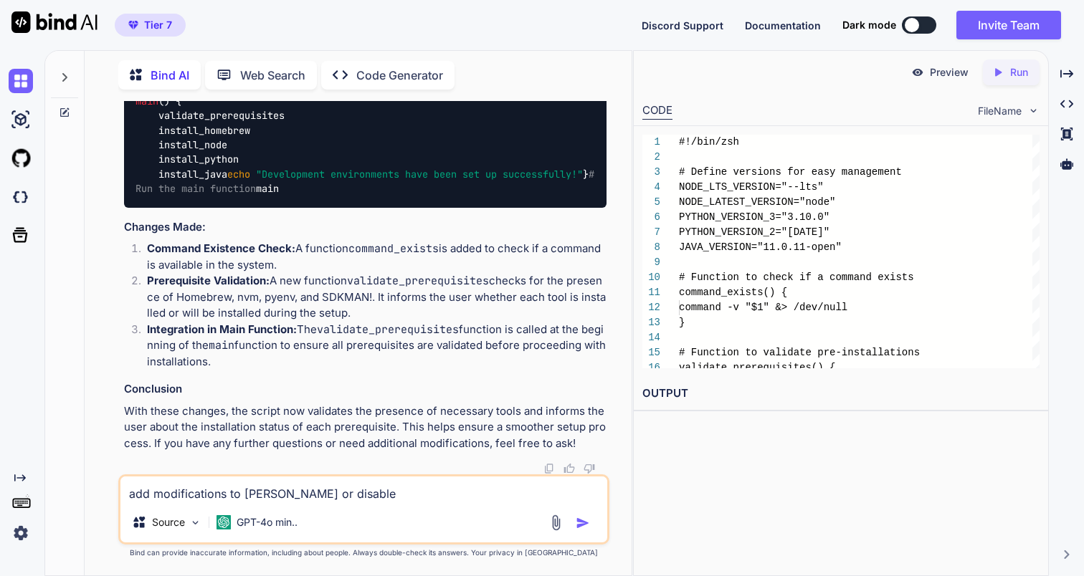
click at [272, 492] on textarea "add modifications to [PERSON_NAME] or disable" at bounding box center [363, 490] width 486 height 26
click at [388, 495] on textarea "add modifications to enable or disable" at bounding box center [363, 490] width 486 height 26
click at [176, 279] on strong "Prerequisite Validation:" at bounding box center [208, 281] width 123 height 14
copy strong "Prerequisite"
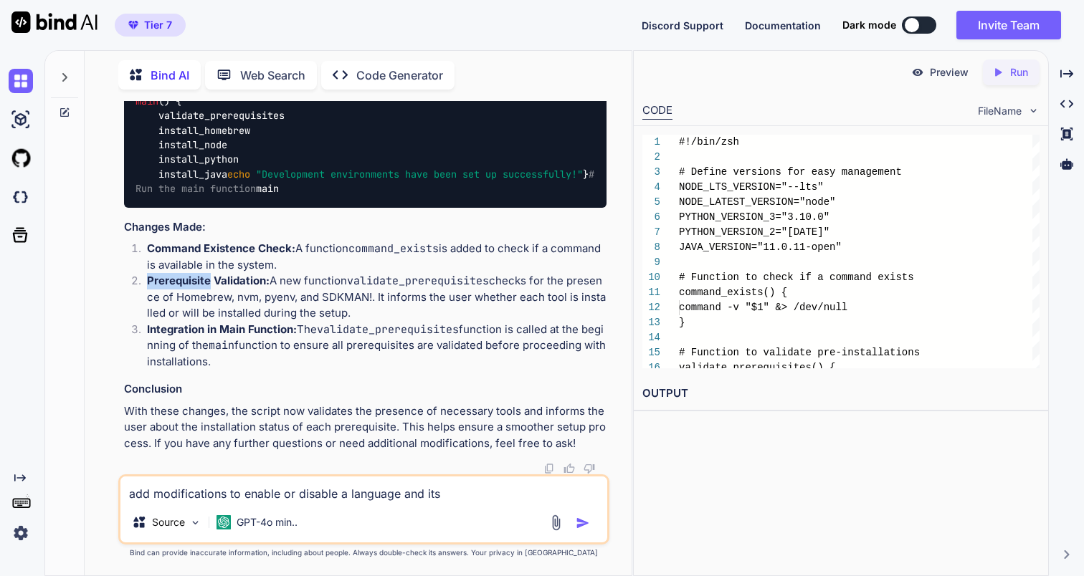
click at [474, 489] on textarea "add modifications to enable or disable a language and its" at bounding box center [363, 490] width 486 height 26
paste textarea "Prerequisite"
drag, startPoint x: 227, startPoint y: 497, endPoint x: 98, endPoint y: 495, distance: 129.8
click at [98, 495] on div "You is bind ai active?= Bind AI As of my last knowledge update in [DATE], Bind …" at bounding box center [364, 338] width 536 height 475
type textarea "modify this script to enable or disable a language and its prerequisites"
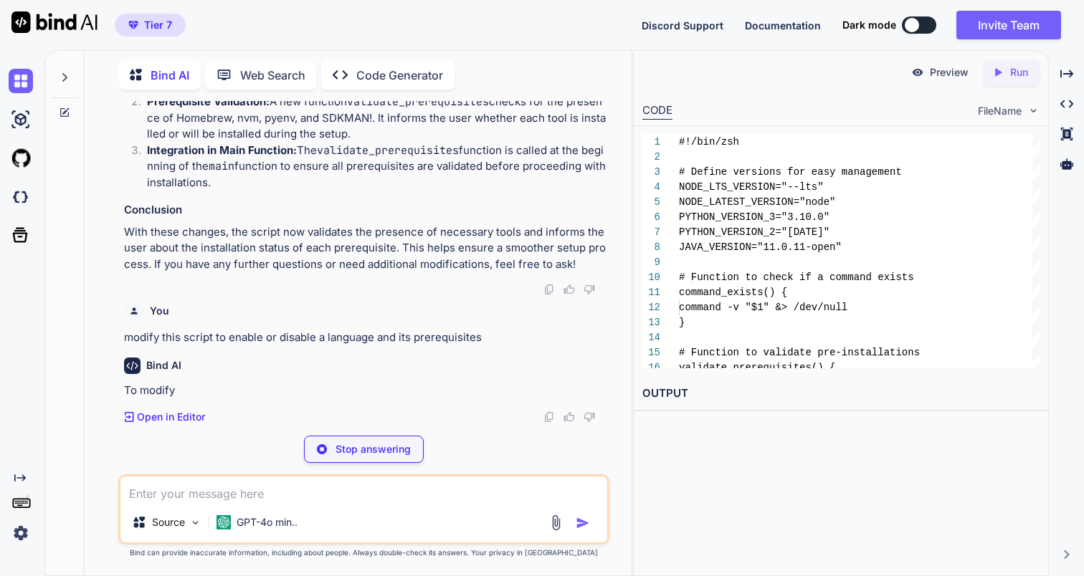
scroll to position [11801, 0]
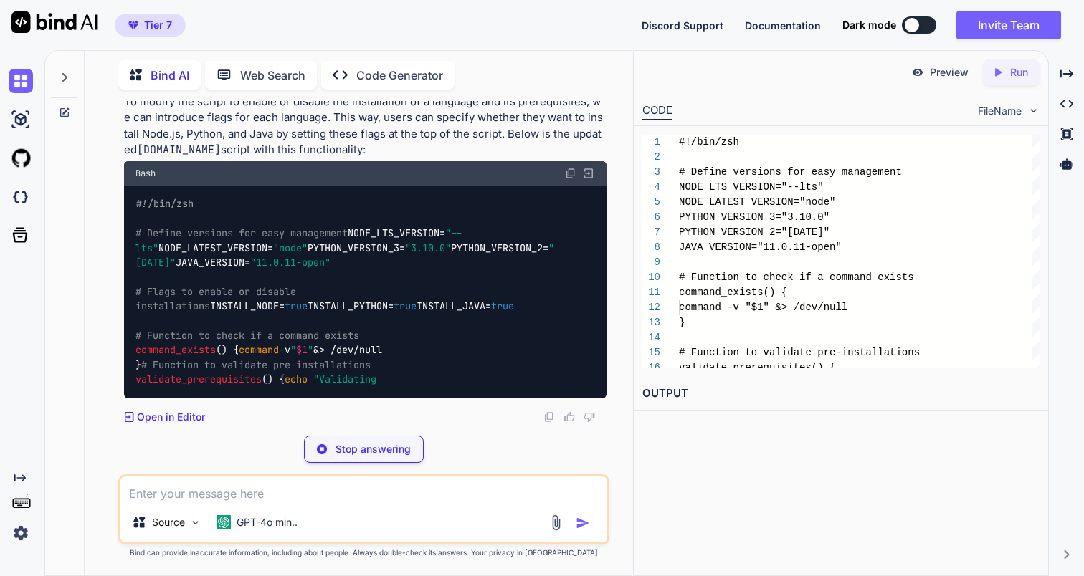
drag, startPoint x: 98, startPoint y: 495, endPoint x: 98, endPoint y: 448, distance: 46.6
click at [98, 494] on div "You is bind ai active?= Bind AI As of my last knowledge update in [DATE], Bind …" at bounding box center [364, 338] width 536 height 475
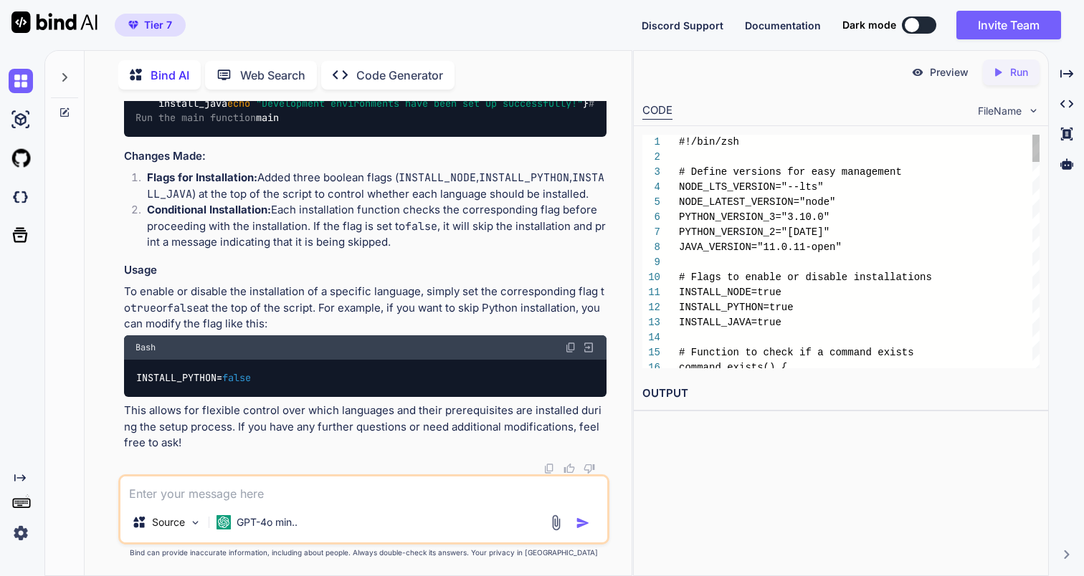
scroll to position [14017, 0]
click at [208, 296] on p "To enable or disable the installation of a specific language, simply set the co…" at bounding box center [365, 308] width 482 height 49
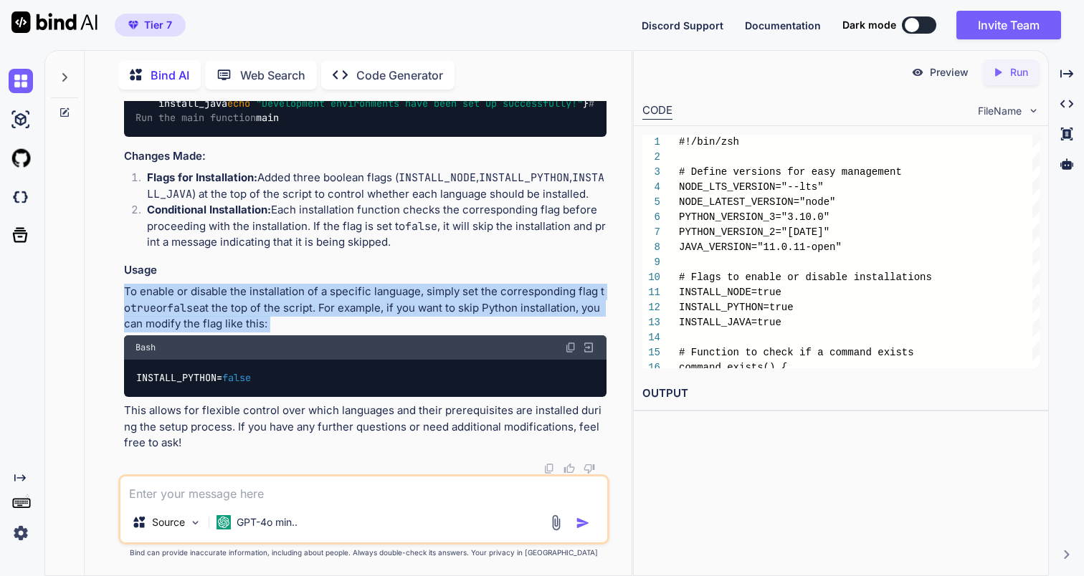
click at [393, 295] on p "To enable or disable the installation of a specific language, simply set the co…" at bounding box center [365, 308] width 482 height 49
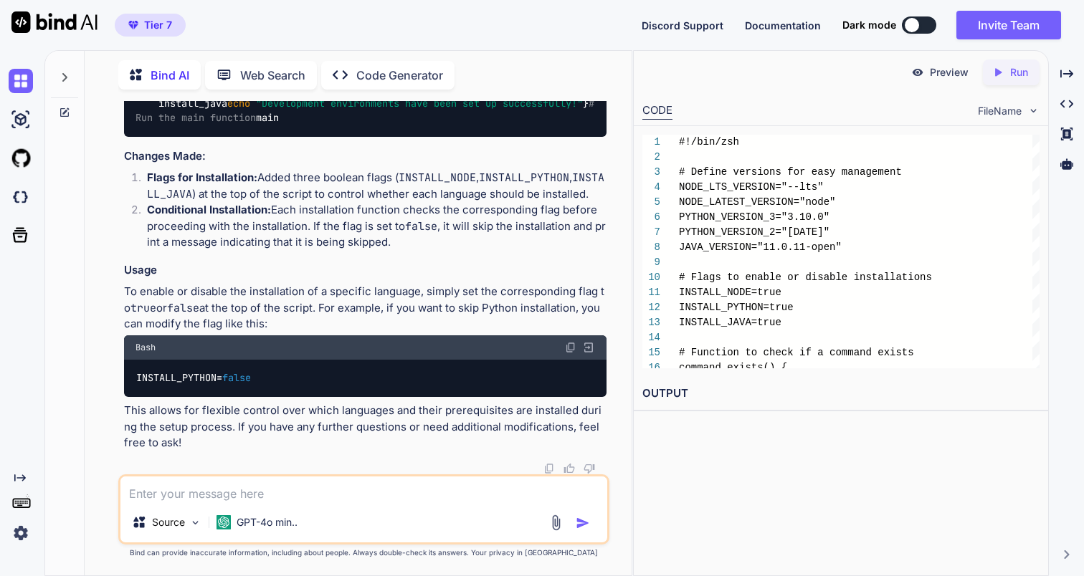
click at [393, 295] on p "To enable or disable the installation of a specific language, simply set the co…" at bounding box center [365, 308] width 482 height 49
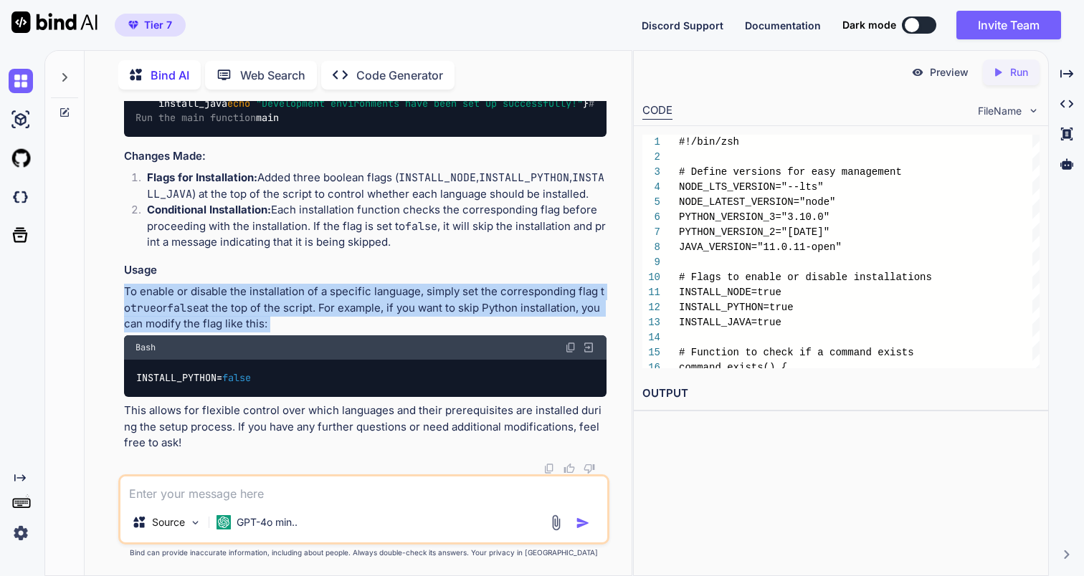
click at [412, 308] on p "To enable or disable the installation of a specific language, simply set the co…" at bounding box center [365, 308] width 482 height 49
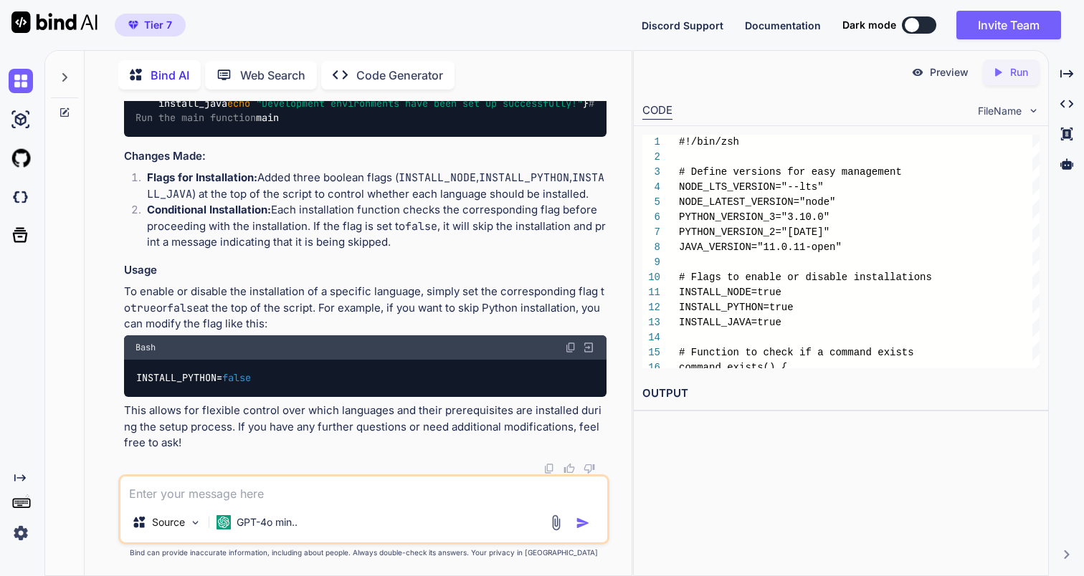
click at [412, 308] on p "To enable or disable the installation of a specific language, simply set the co…" at bounding box center [365, 308] width 482 height 49
drag, startPoint x: 179, startPoint y: 275, endPoint x: 261, endPoint y: 303, distance: 87.3
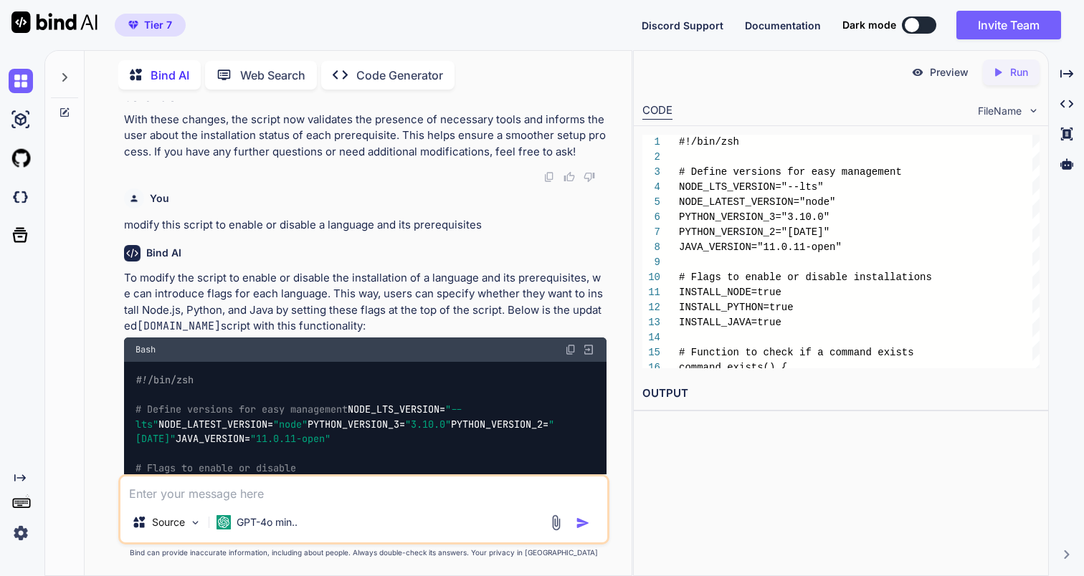
scroll to position [10328, 0]
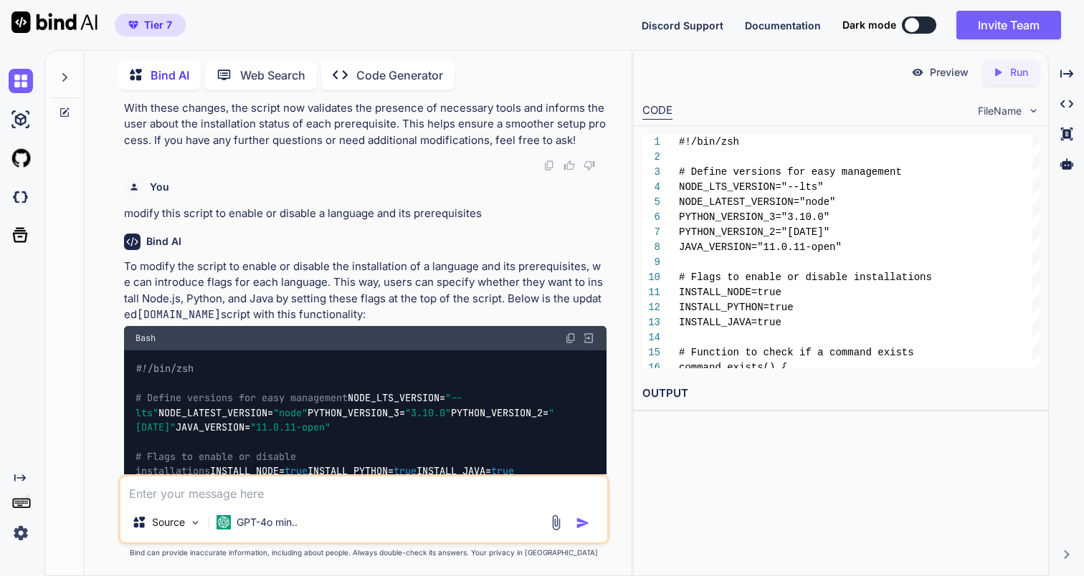
drag, startPoint x: 236, startPoint y: 216, endPoint x: 300, endPoint y: 325, distance: 126.6
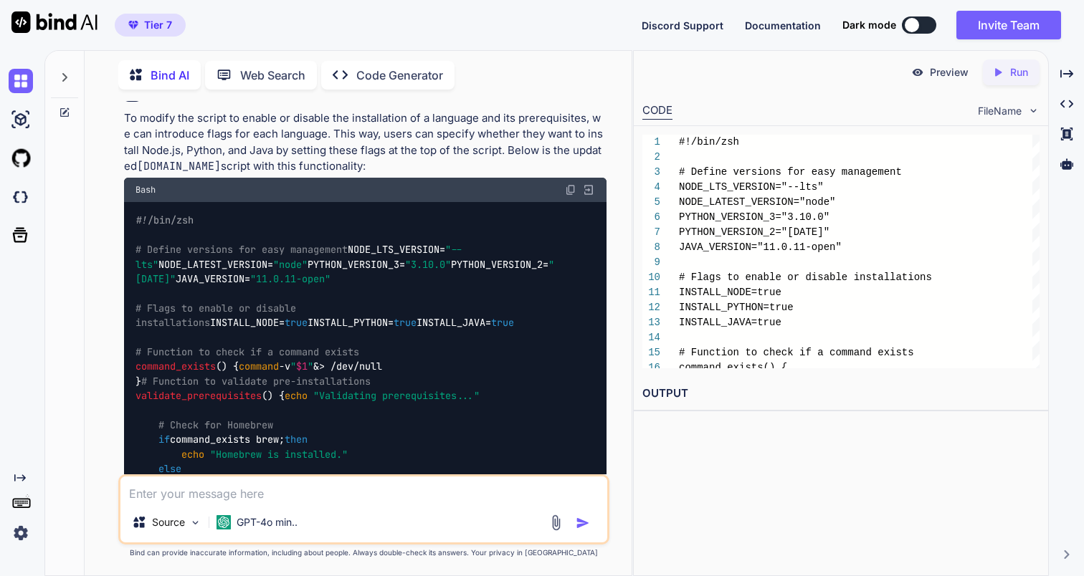
scroll to position [10470, 0]
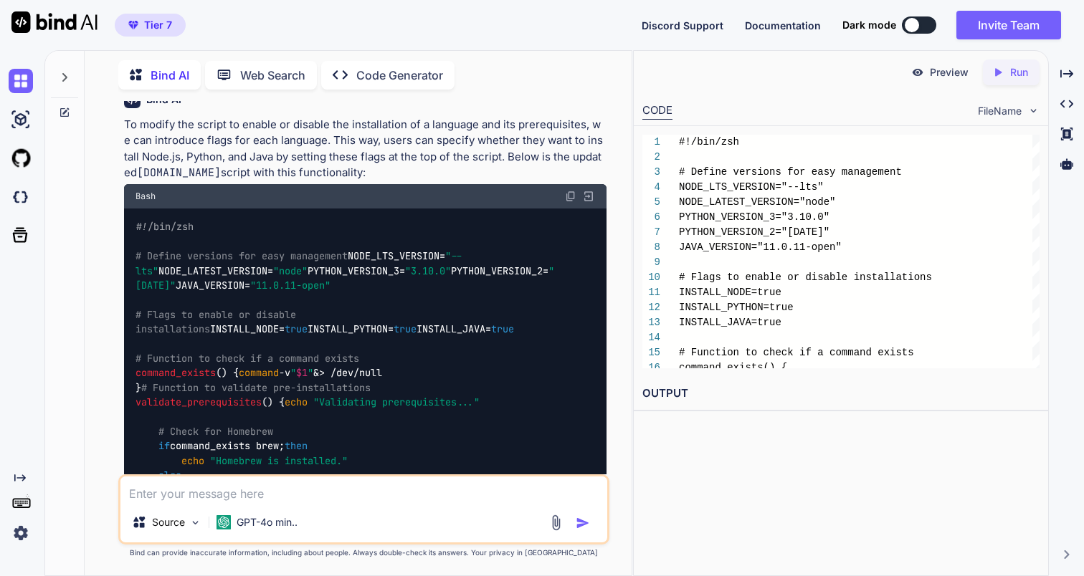
drag, startPoint x: 237, startPoint y: 187, endPoint x: 258, endPoint y: 234, distance: 52.0
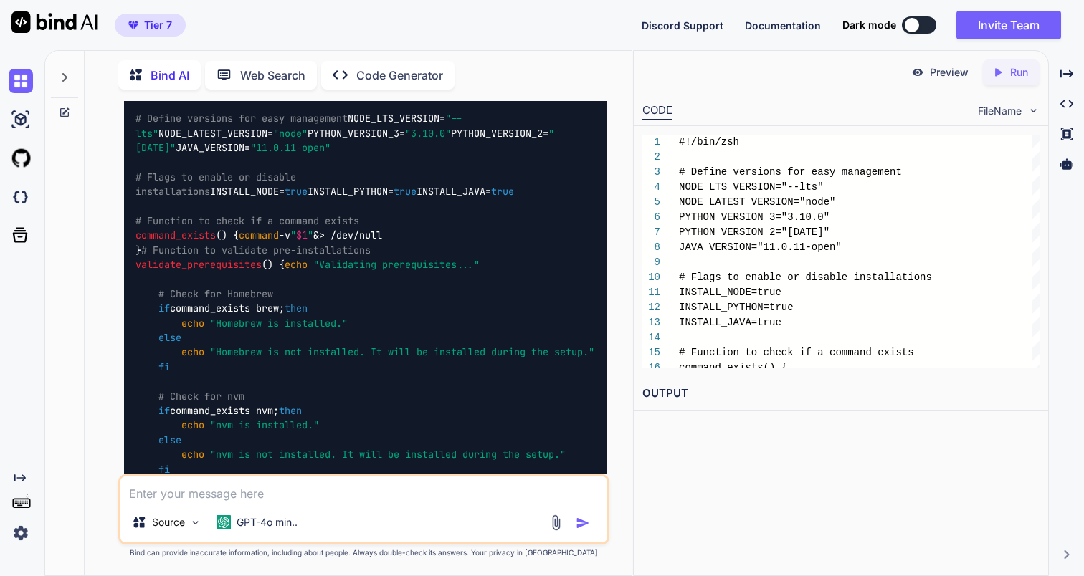
scroll to position [10647, 0]
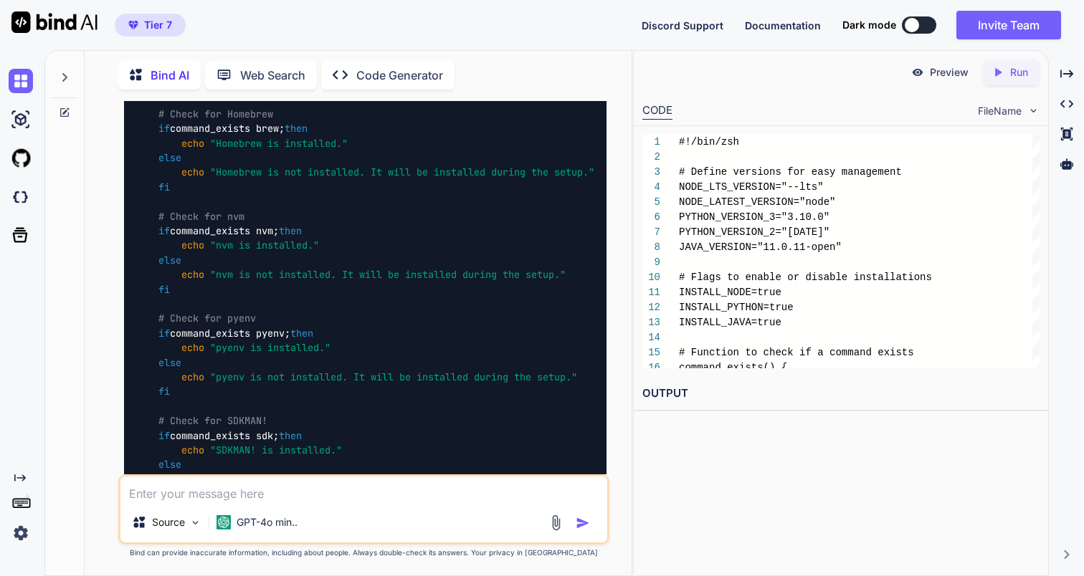
scroll to position [10794, 0]
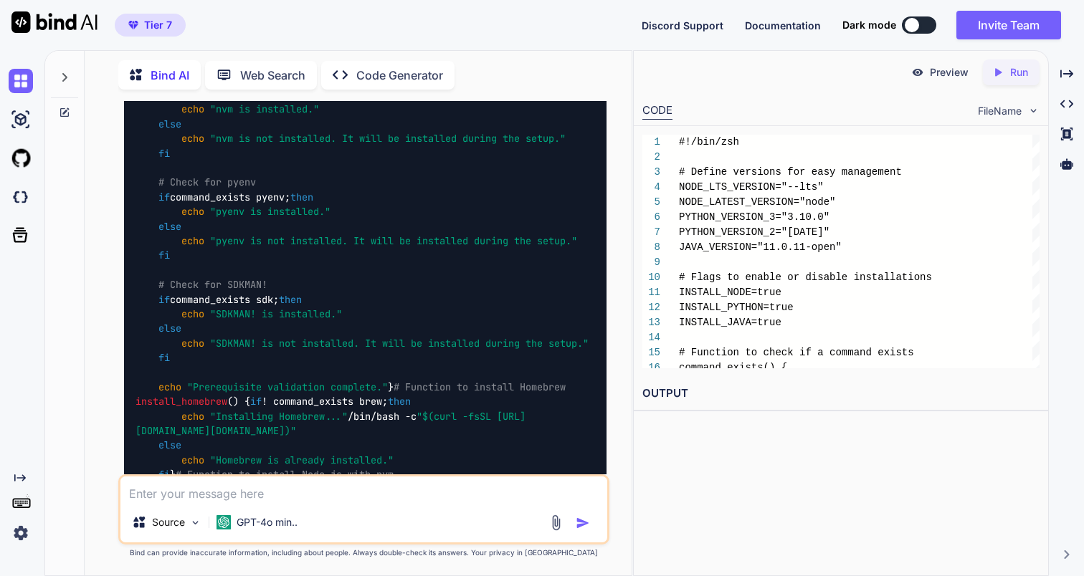
scroll to position [10948, 0]
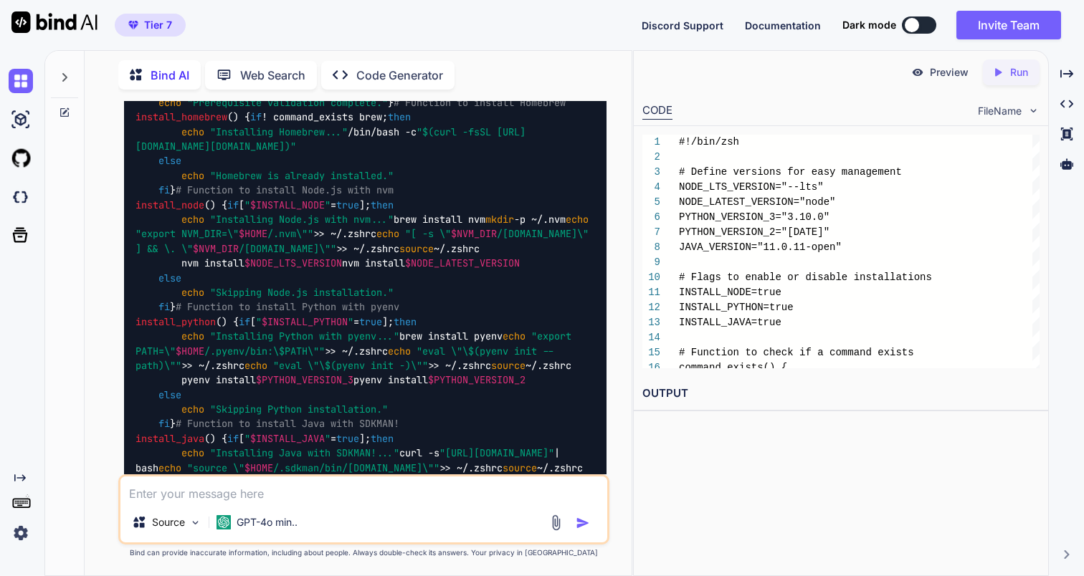
scroll to position [11210, 0]
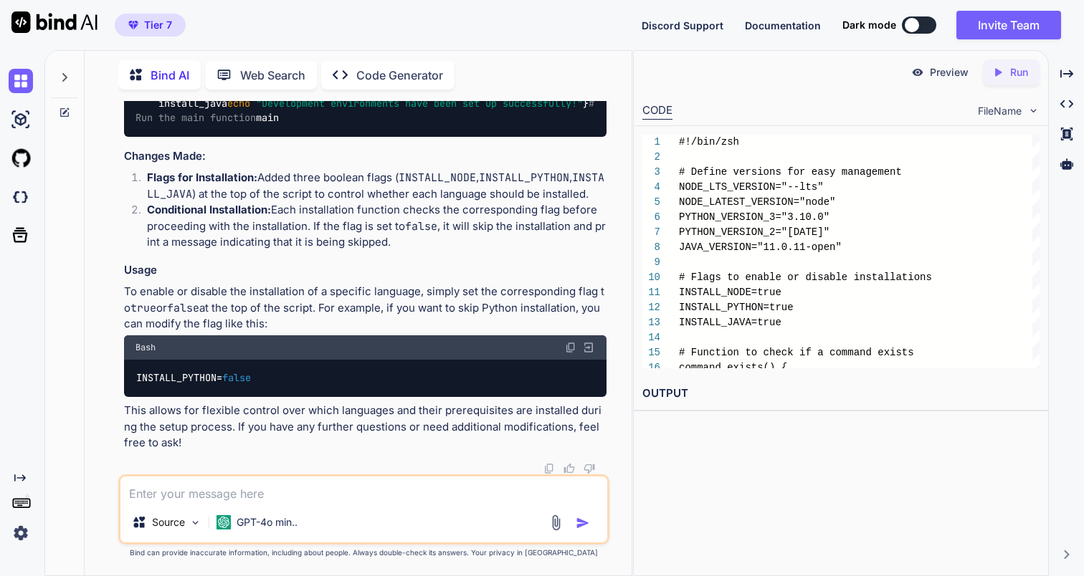
scroll to position [12441, 0]
drag, startPoint x: 247, startPoint y: 216, endPoint x: 326, endPoint y: 379, distance: 180.8
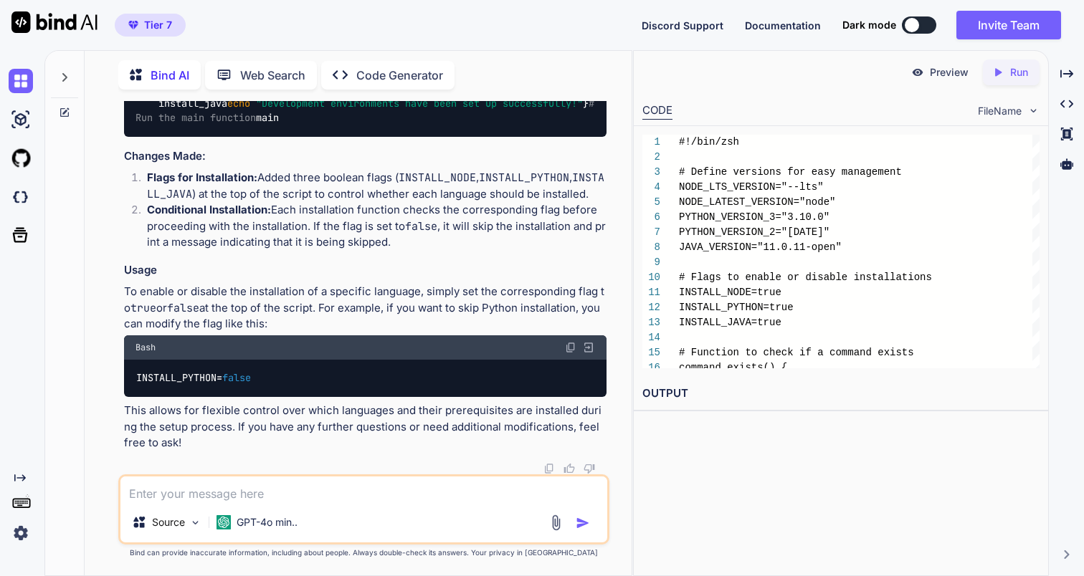
click at [333, 484] on textarea at bounding box center [363, 490] width 486 height 26
